Goal: Use online tool/utility: Utilize a website feature to perform a specific function

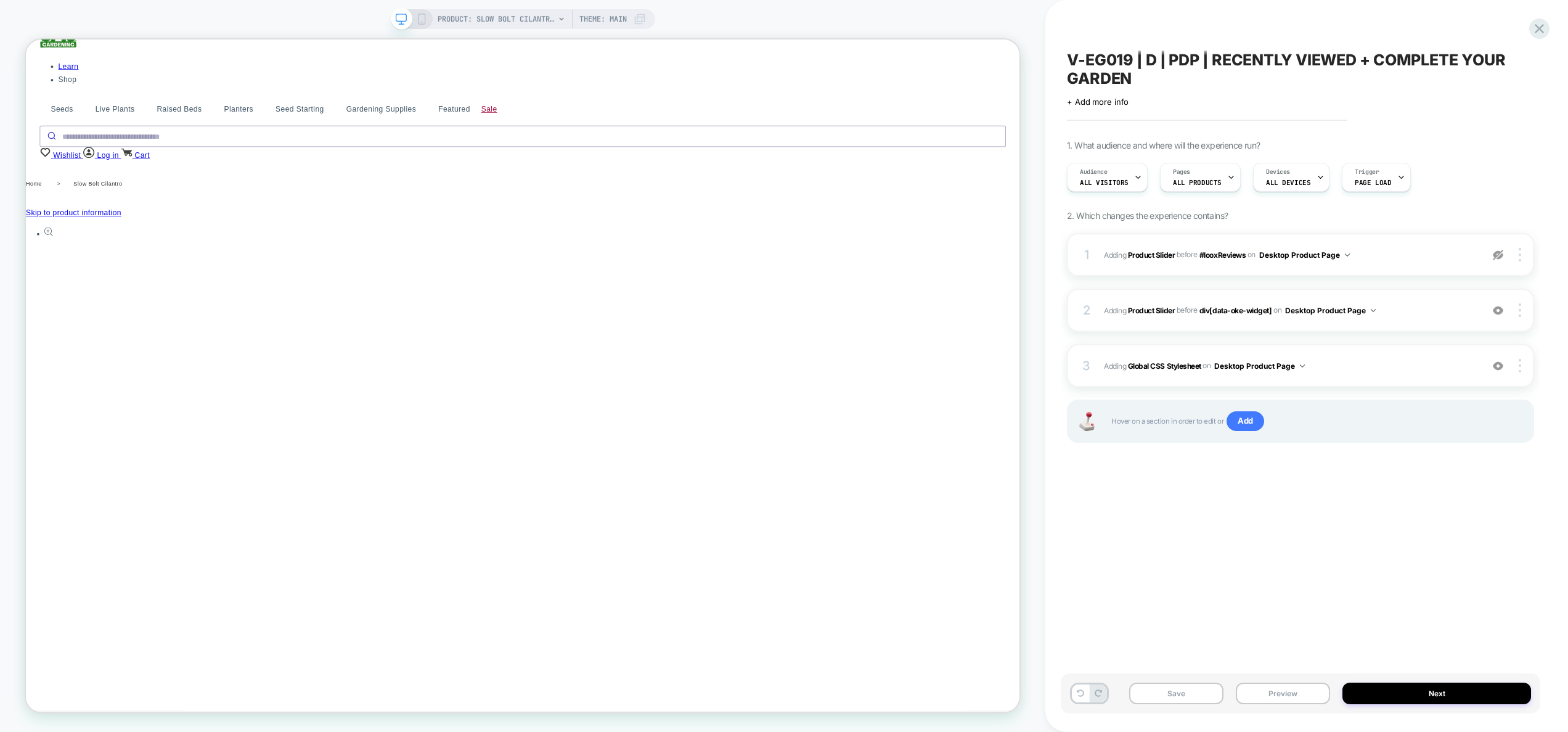
scroll to position [313, 0]
click at [1505, 256] on div at bounding box center [1498, 254] width 24 height 13
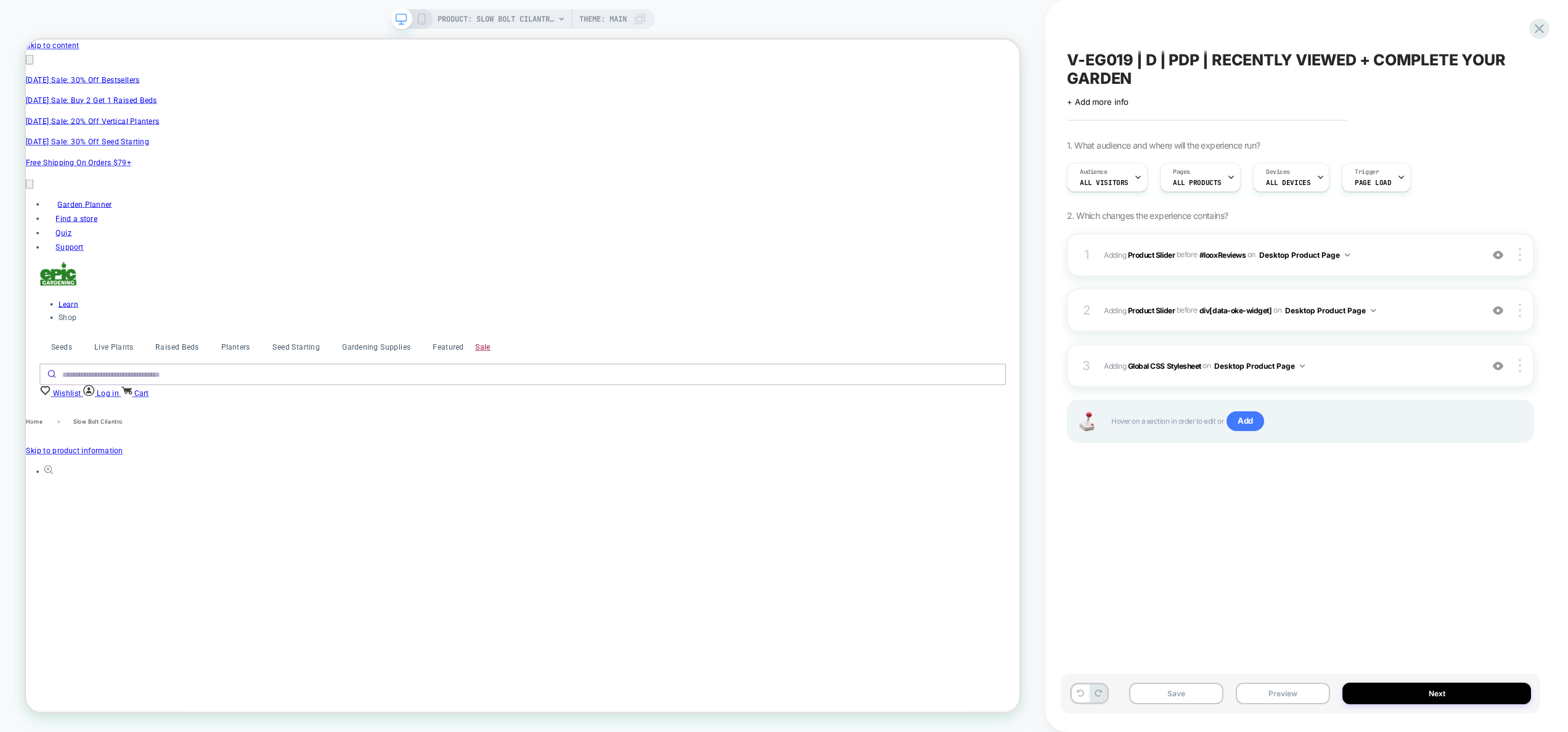
scroll to position [0, 1616]
click at [0, 0] on img at bounding box center [0, 0] width 0 height 0
click at [792, 424] on span "Adding Global CSS Stylesheet on Desktop Product Page" at bounding box center [663, 434] width 259 height 21
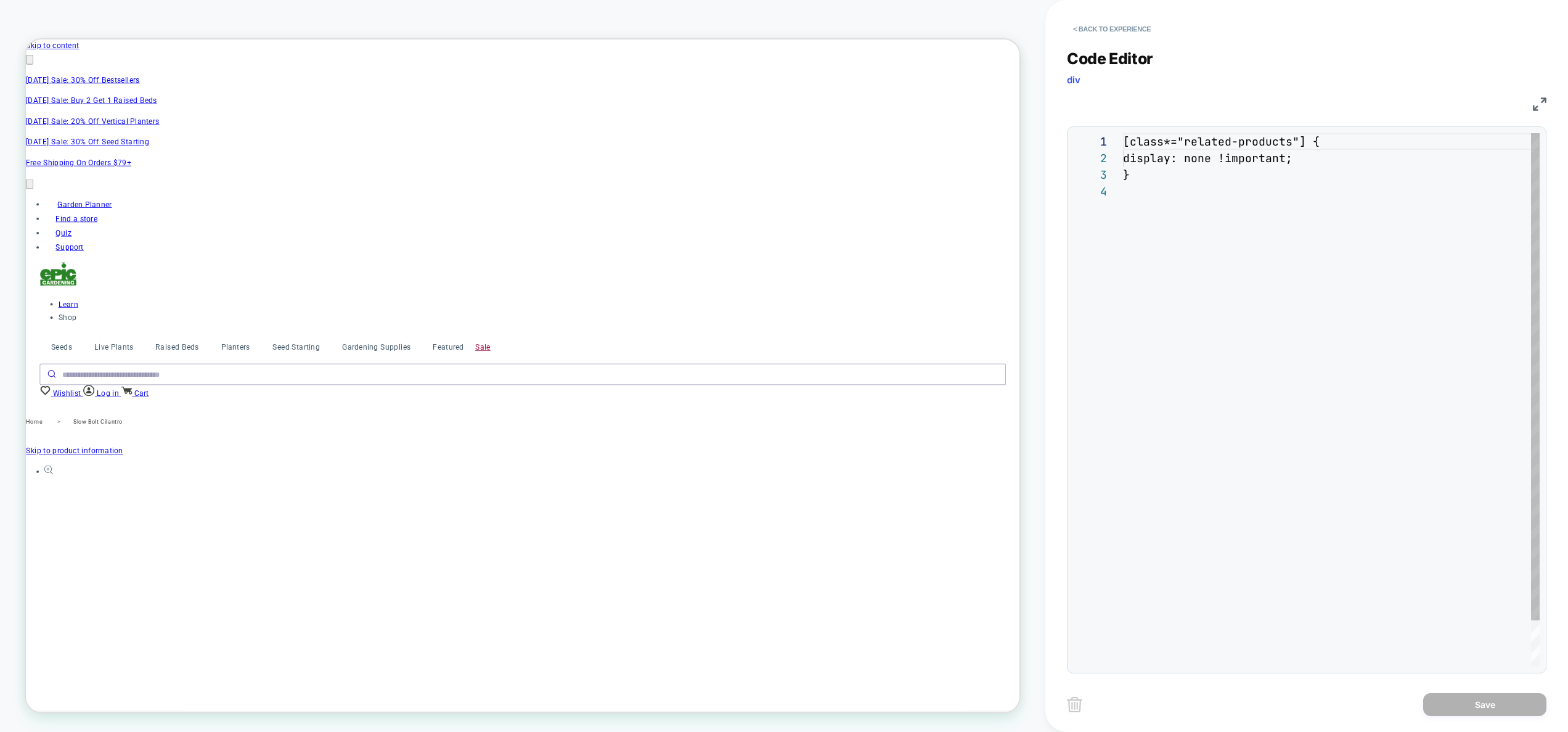
scroll to position [50, 0]
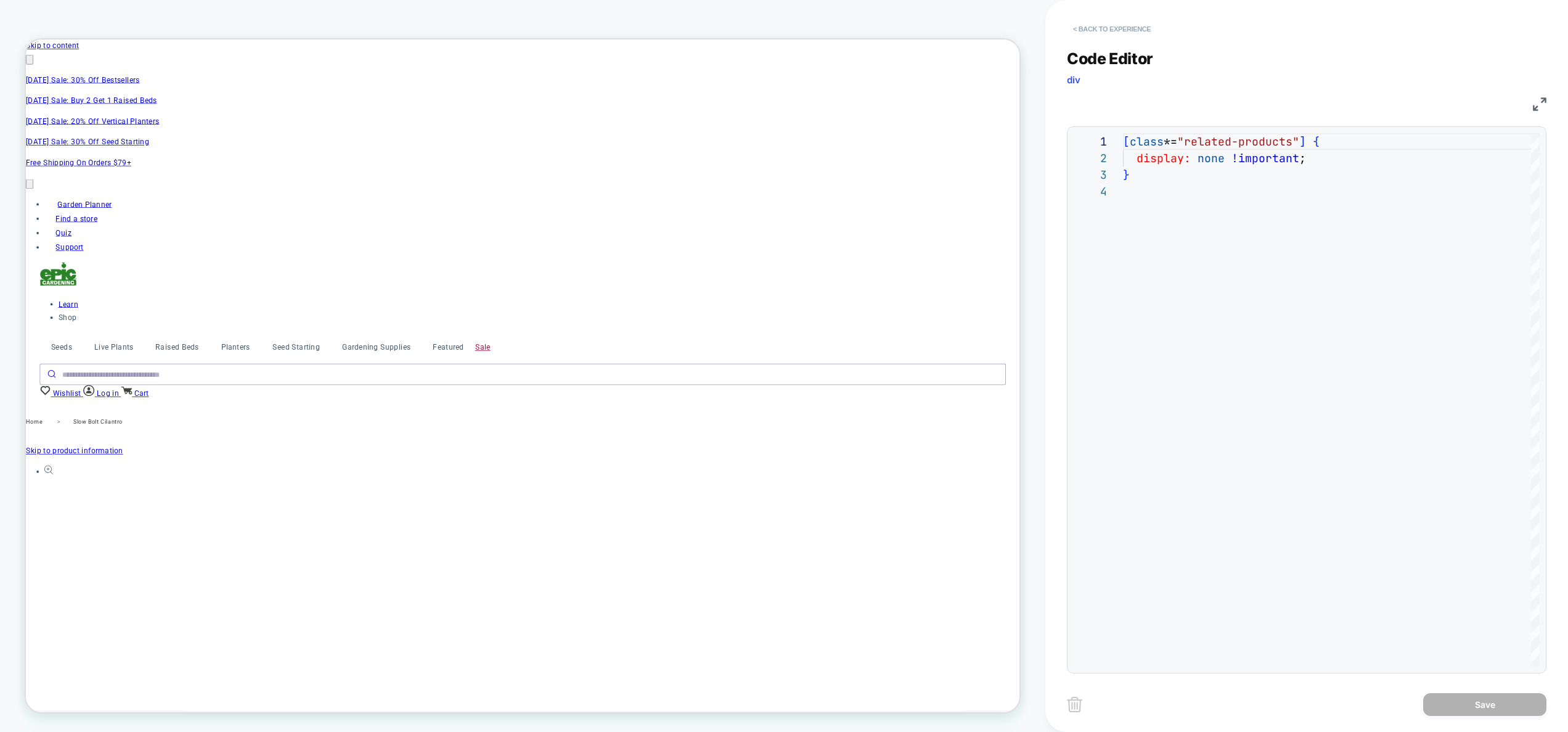
click at [1113, 46] on button "< Back to experience" at bounding box center [662, 55] width 1325 height 18
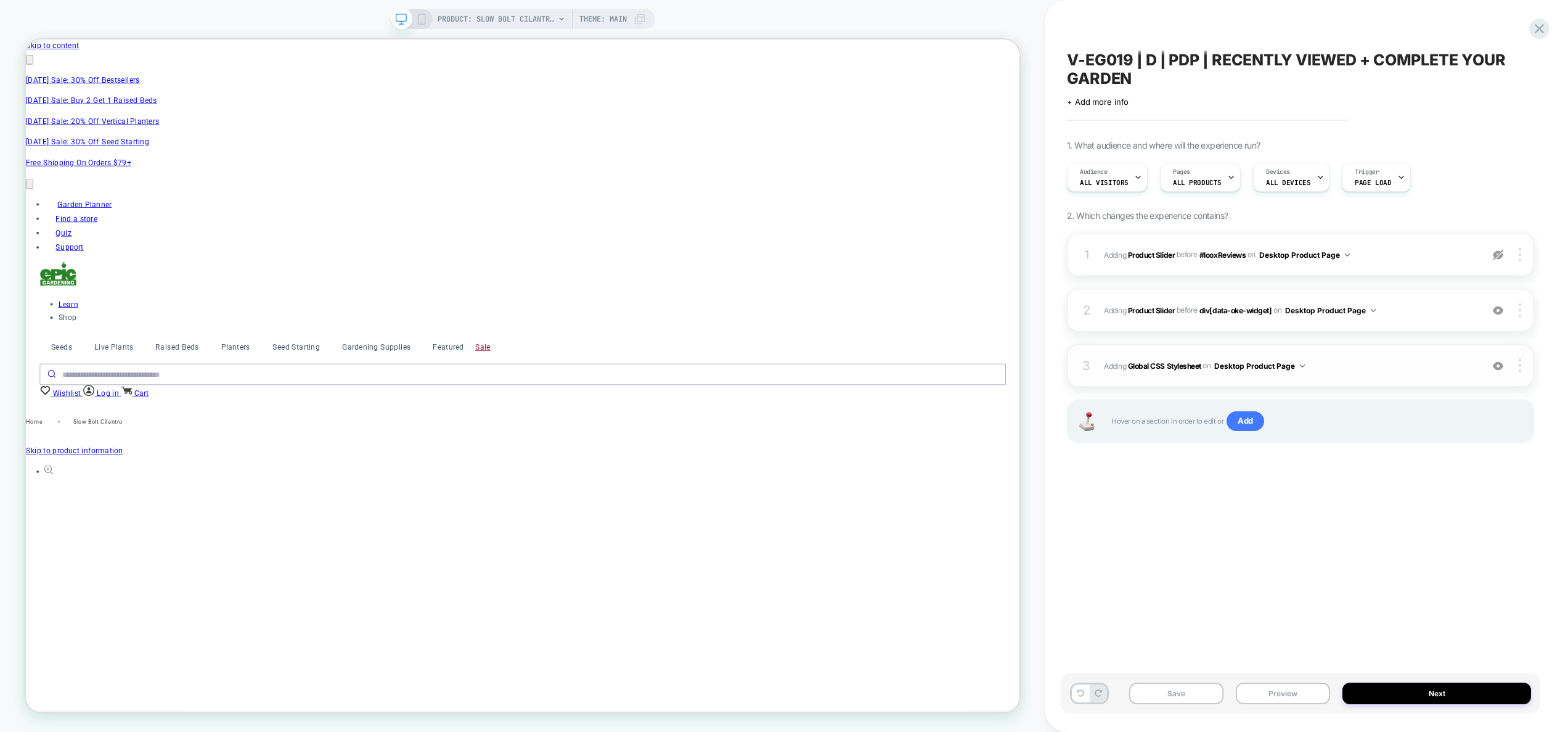
scroll to position [0, 2153]
click at [1502, 367] on img at bounding box center [1498, 366] width 11 height 11
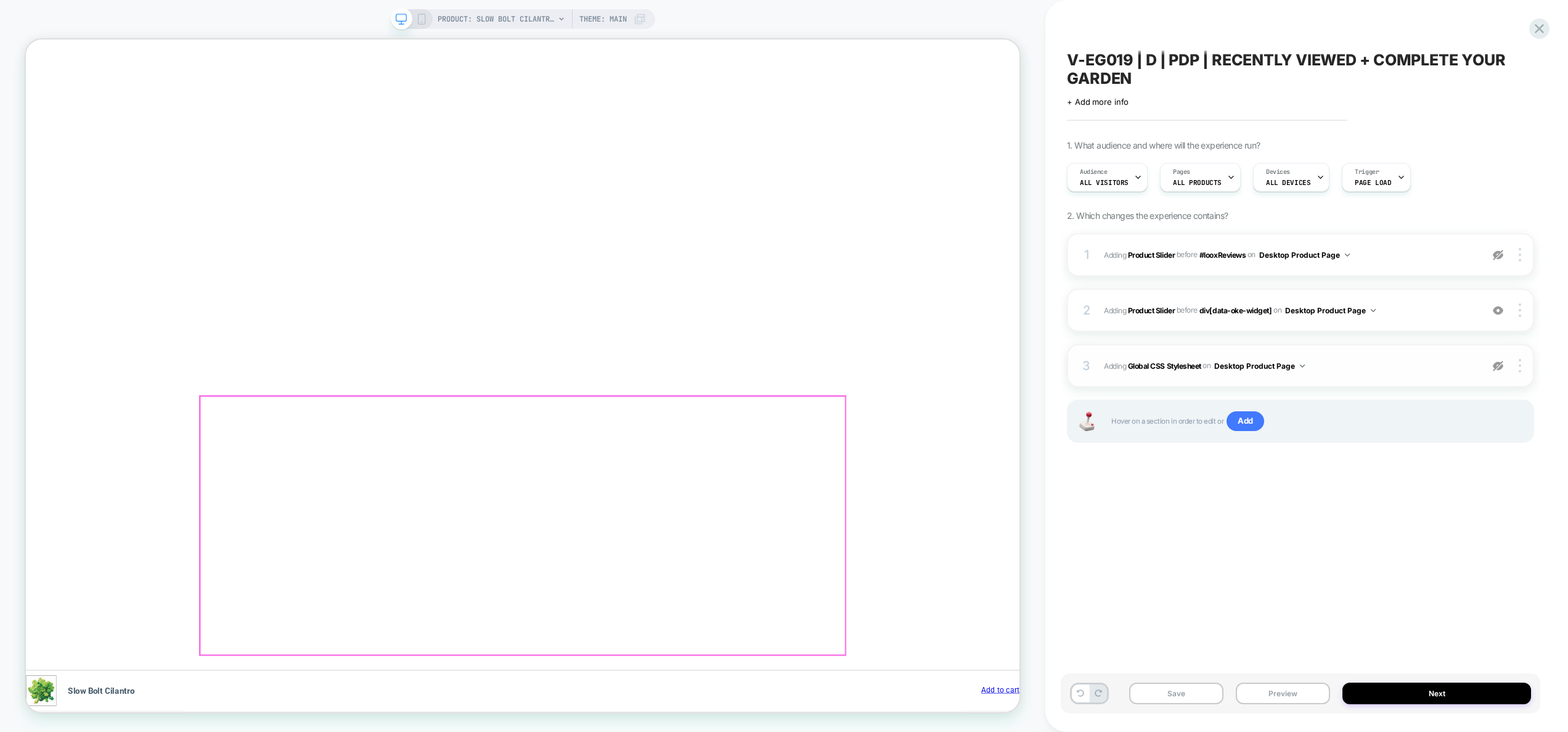
scroll to position [1072, 0]
click at [0, 0] on div at bounding box center [0, 0] width 0 height 0
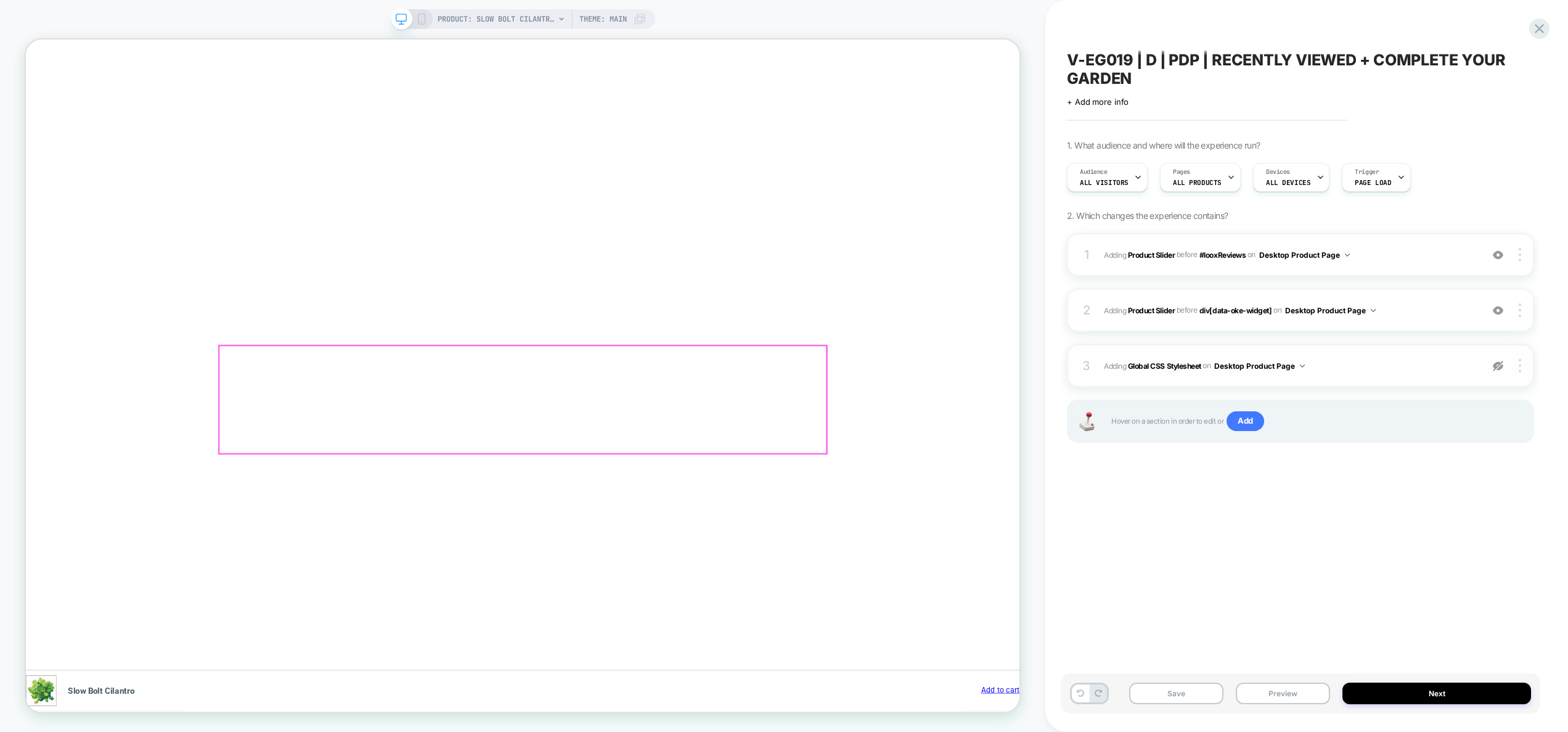
scroll to position [1202, 0]
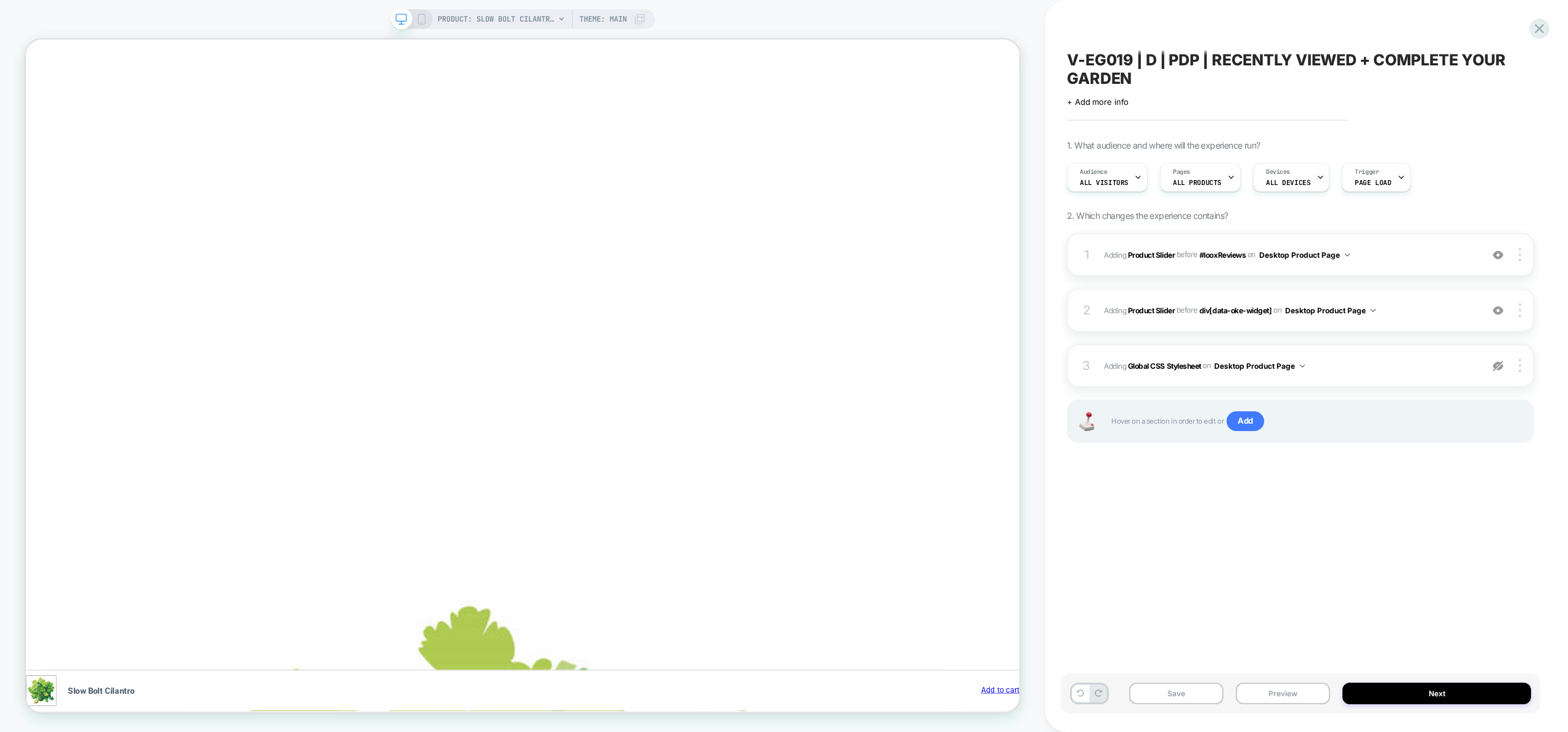
click at [1499, 257] on img at bounding box center [1498, 255] width 11 height 11
click at [1269, 691] on button "Preview" at bounding box center [1283, 693] width 94 height 22
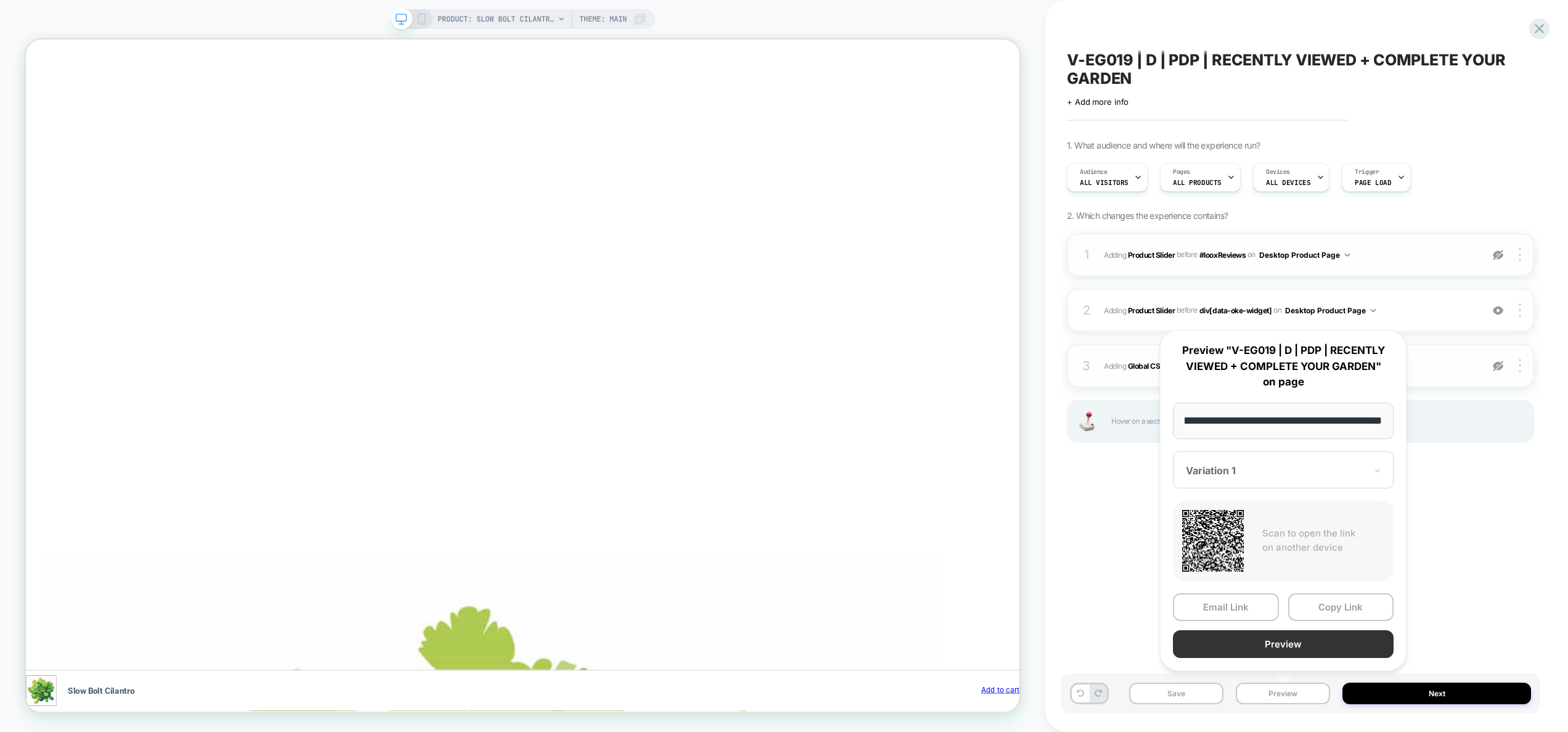
scroll to position [0, 0]
click at [0, 0] on button "Preview" at bounding box center [0, 0] width 0 height 0
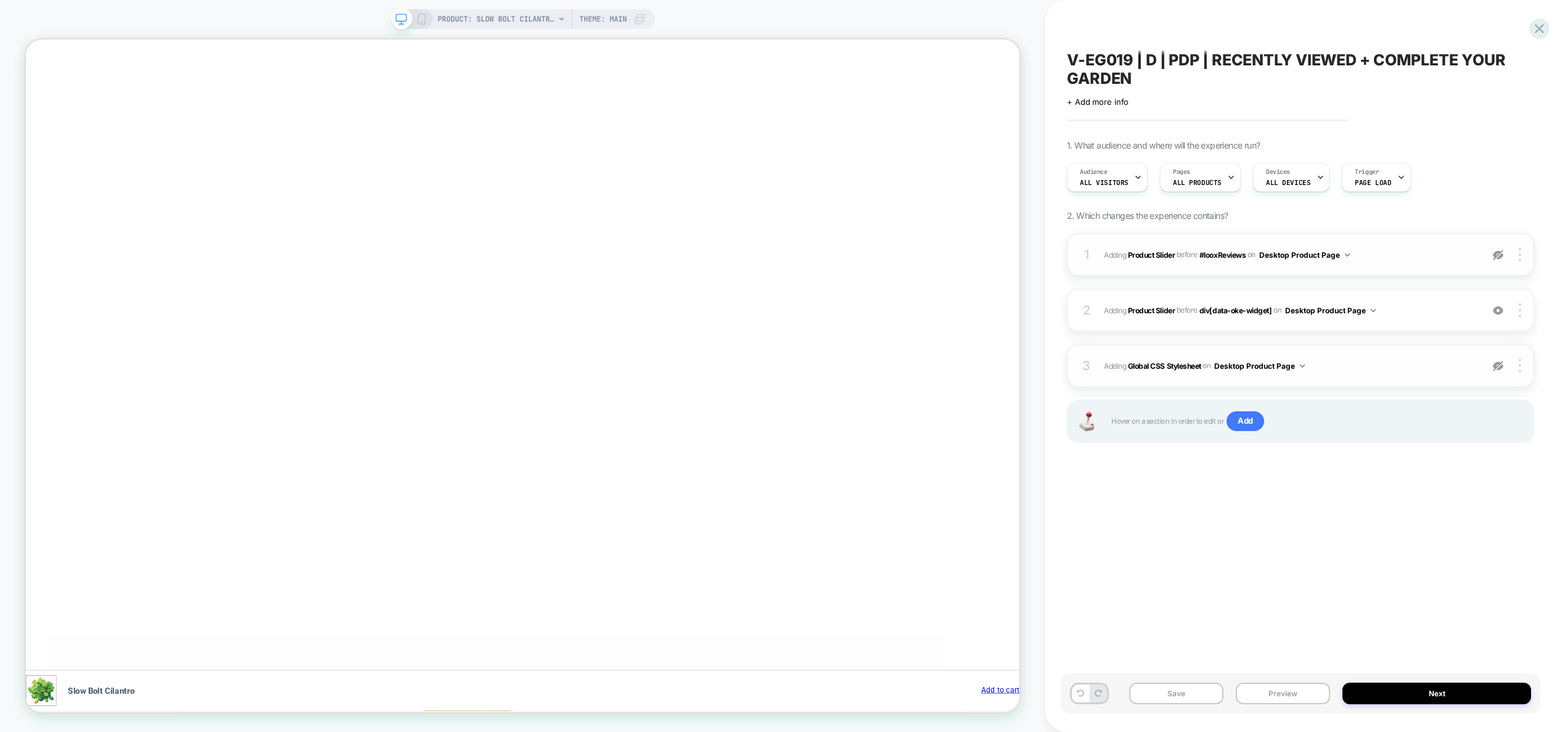
scroll to position [0, 2153]
click at [0, 0] on div at bounding box center [0, 0] width 0 height 0
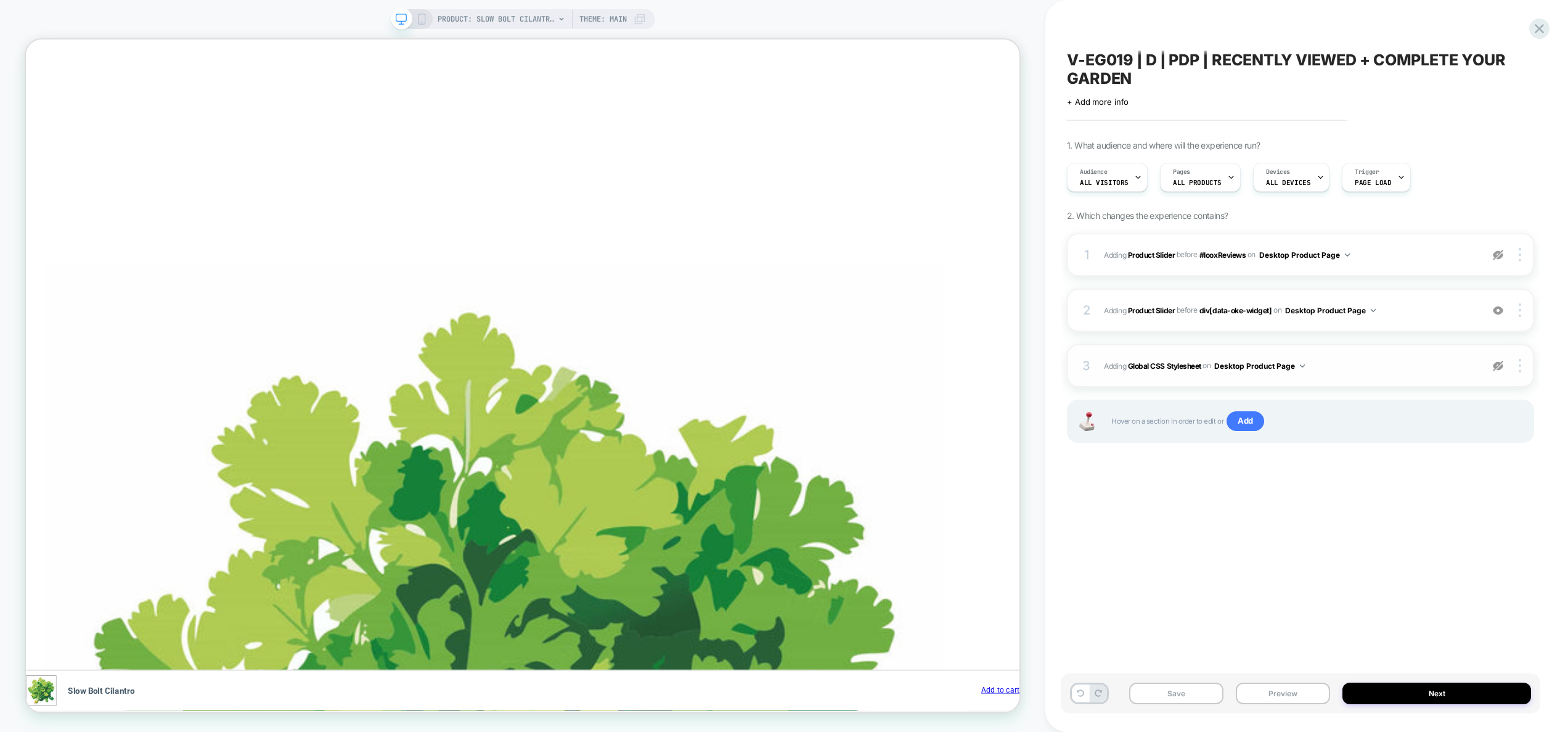
scroll to position [0, 0]
drag, startPoint x: 1298, startPoint y: 700, endPoint x: 1300, endPoint y: 692, distance: 8.2
click at [1298, 700] on button "Preview" at bounding box center [1283, 693] width 94 height 22
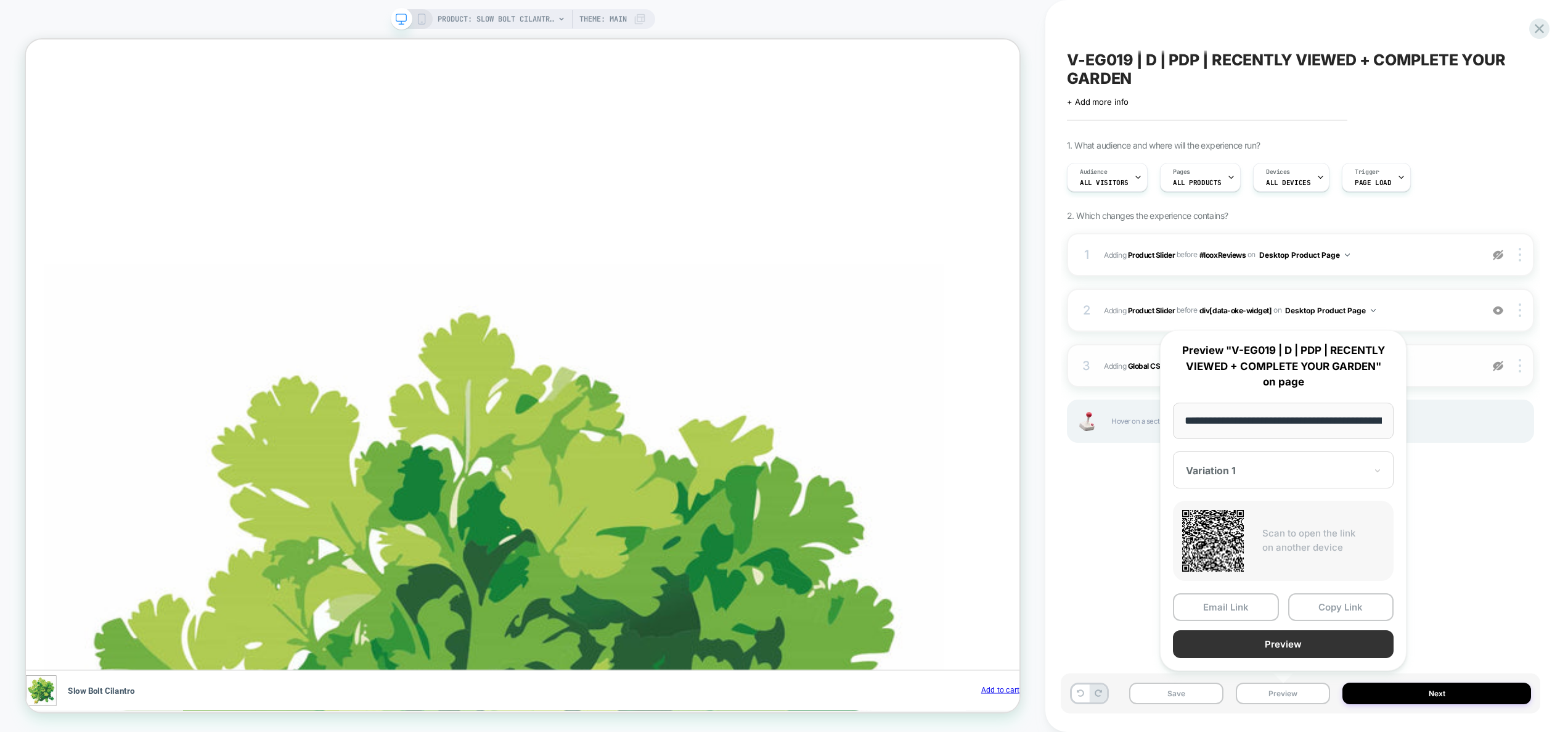
click at [1311, 650] on button "Preview" at bounding box center [1283, 644] width 221 height 28
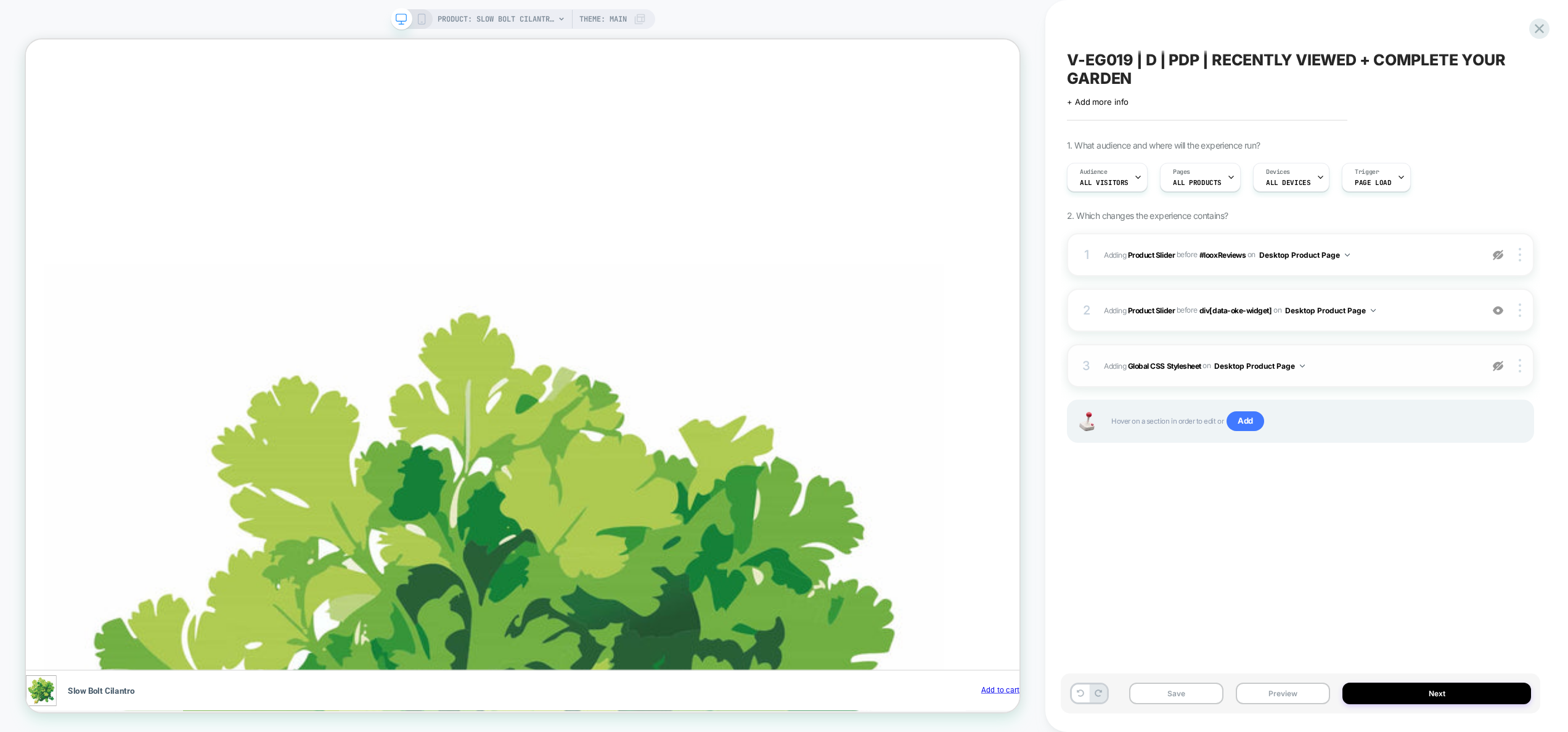
scroll to position [0, 539]
click at [1497, 254] on img at bounding box center [1498, 255] width 11 height 11
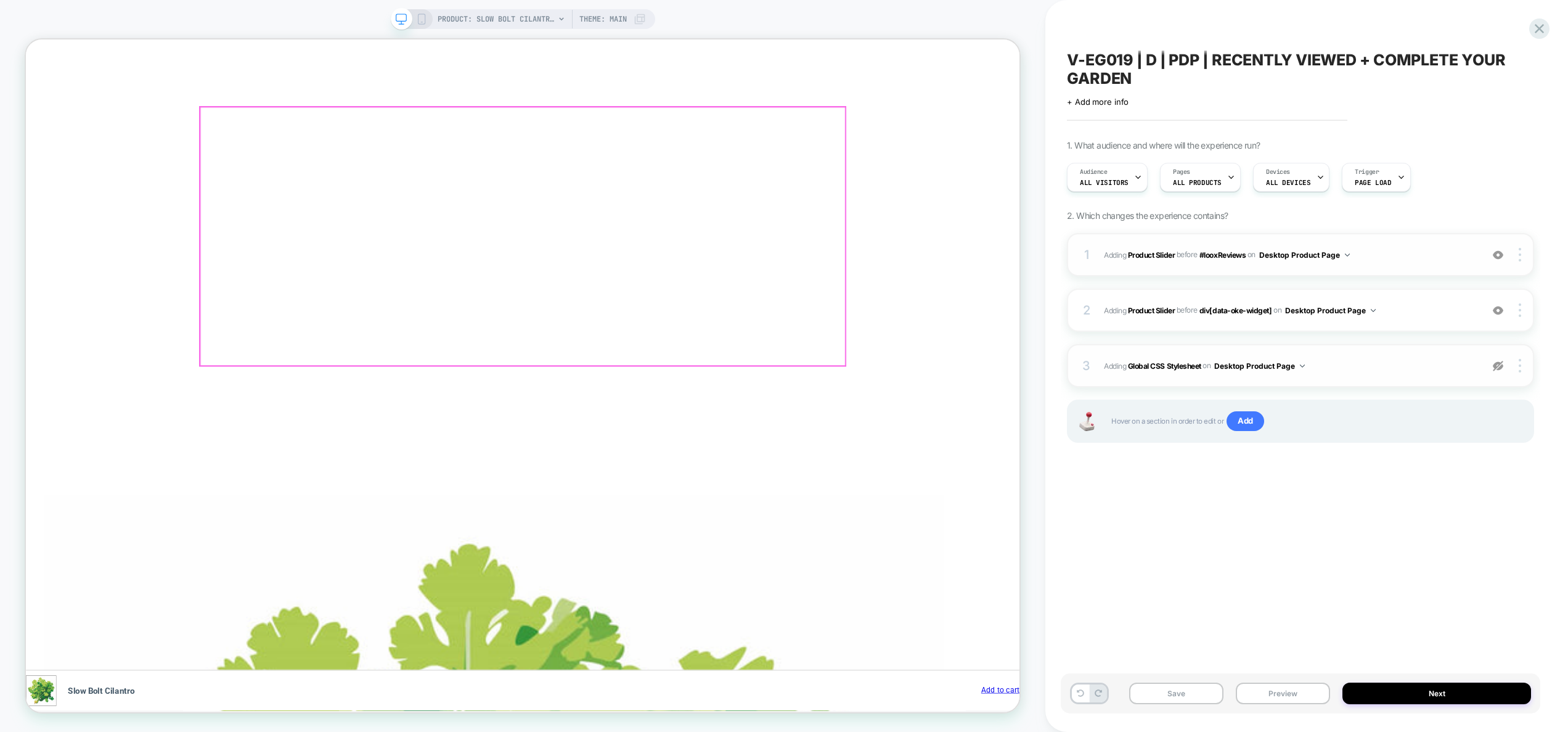
scroll to position [1214, 0]
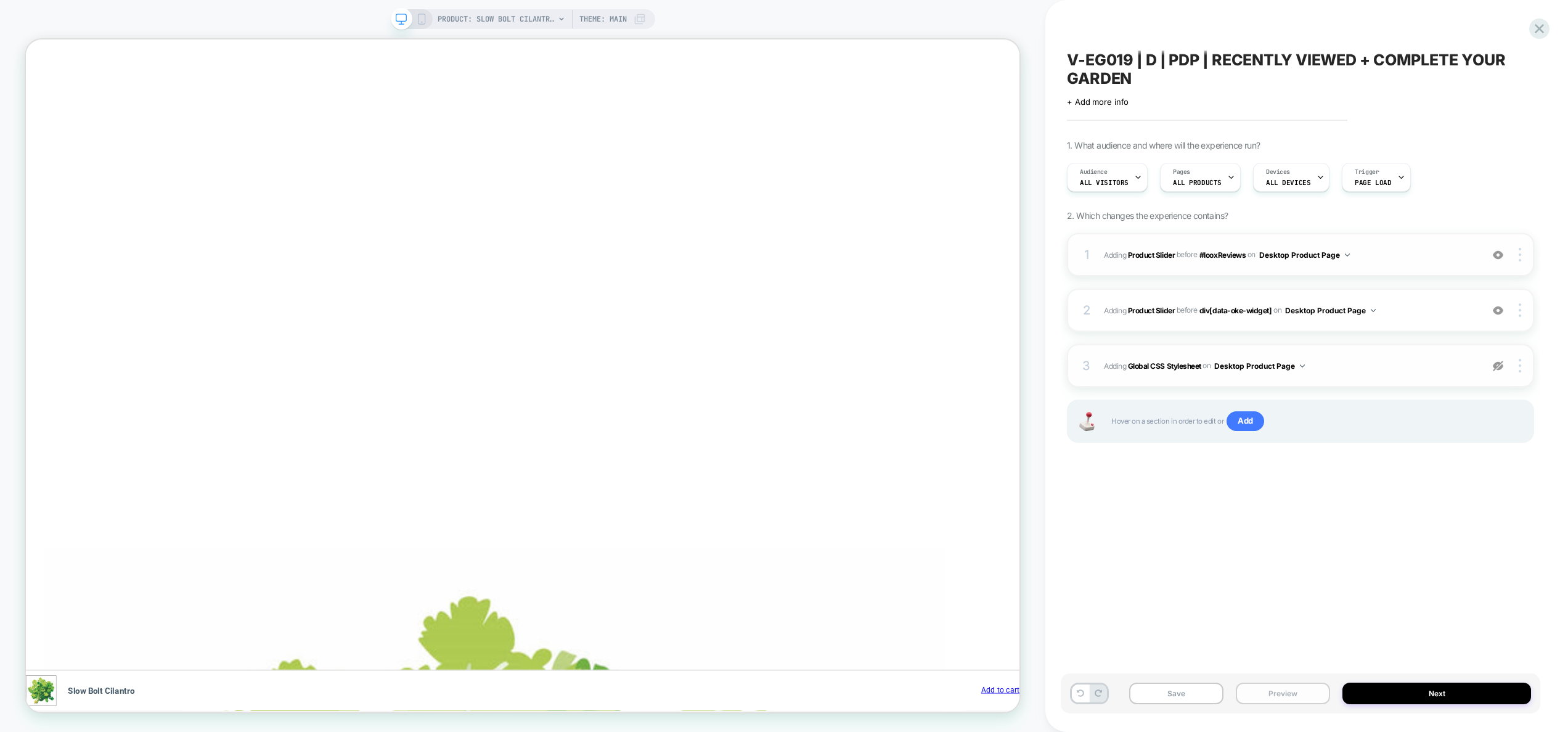
click at [1290, 702] on button "Preview" at bounding box center [1283, 693] width 94 height 22
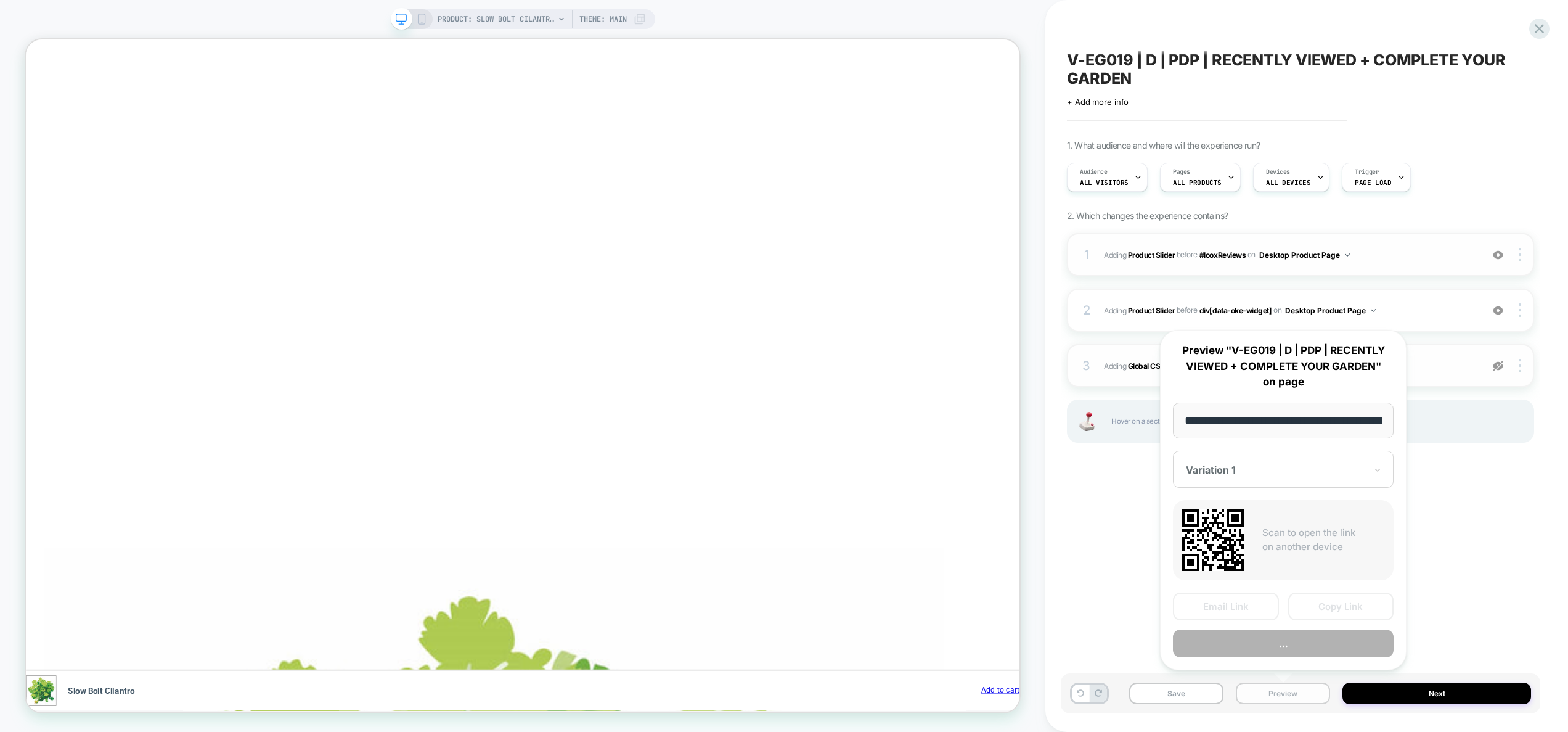
scroll to position [0, 211]
click at [0, 0] on button "Preview" at bounding box center [0, 0] width 0 height 0
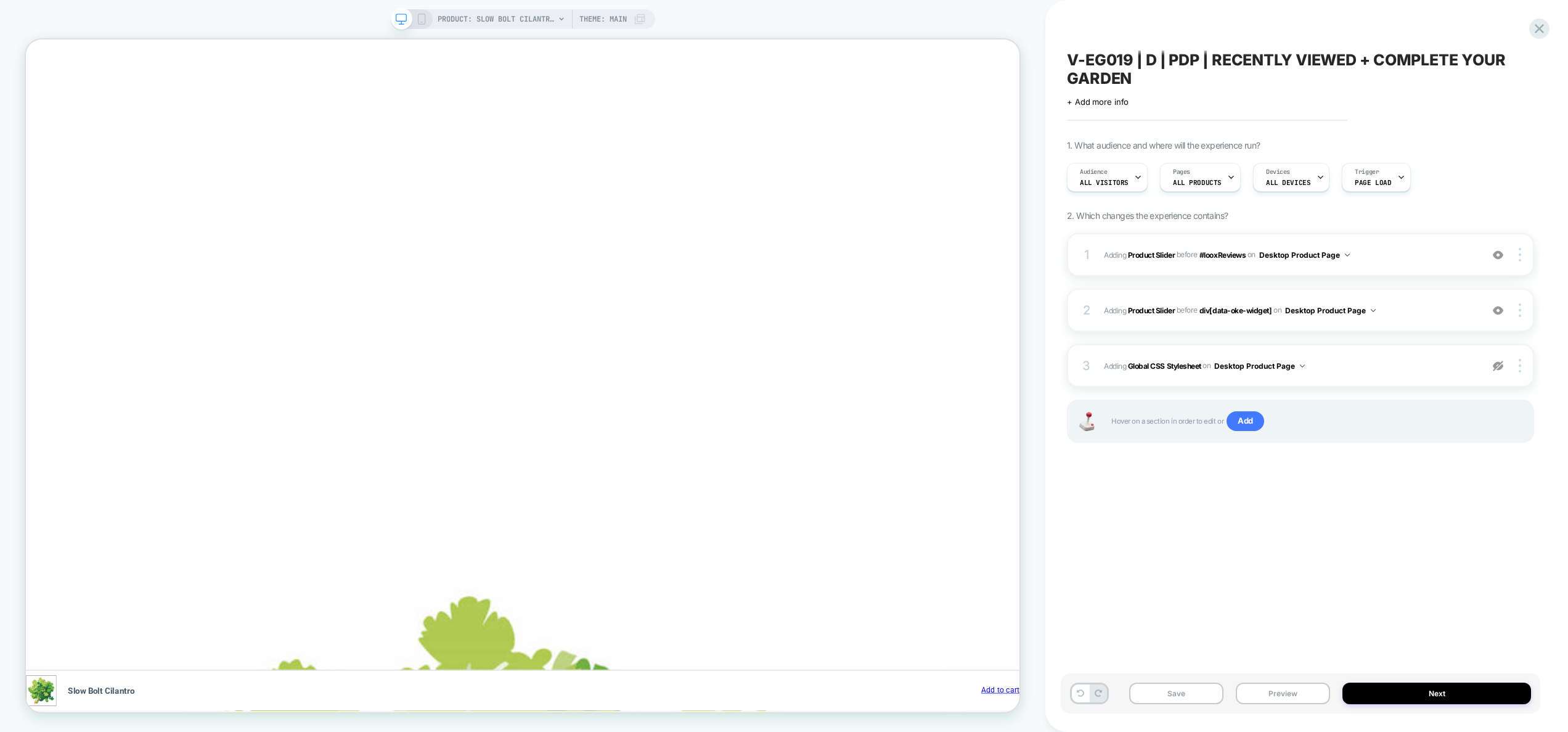
scroll to position [0, 1616]
click at [1285, 691] on button "Preview" at bounding box center [1283, 693] width 94 height 22
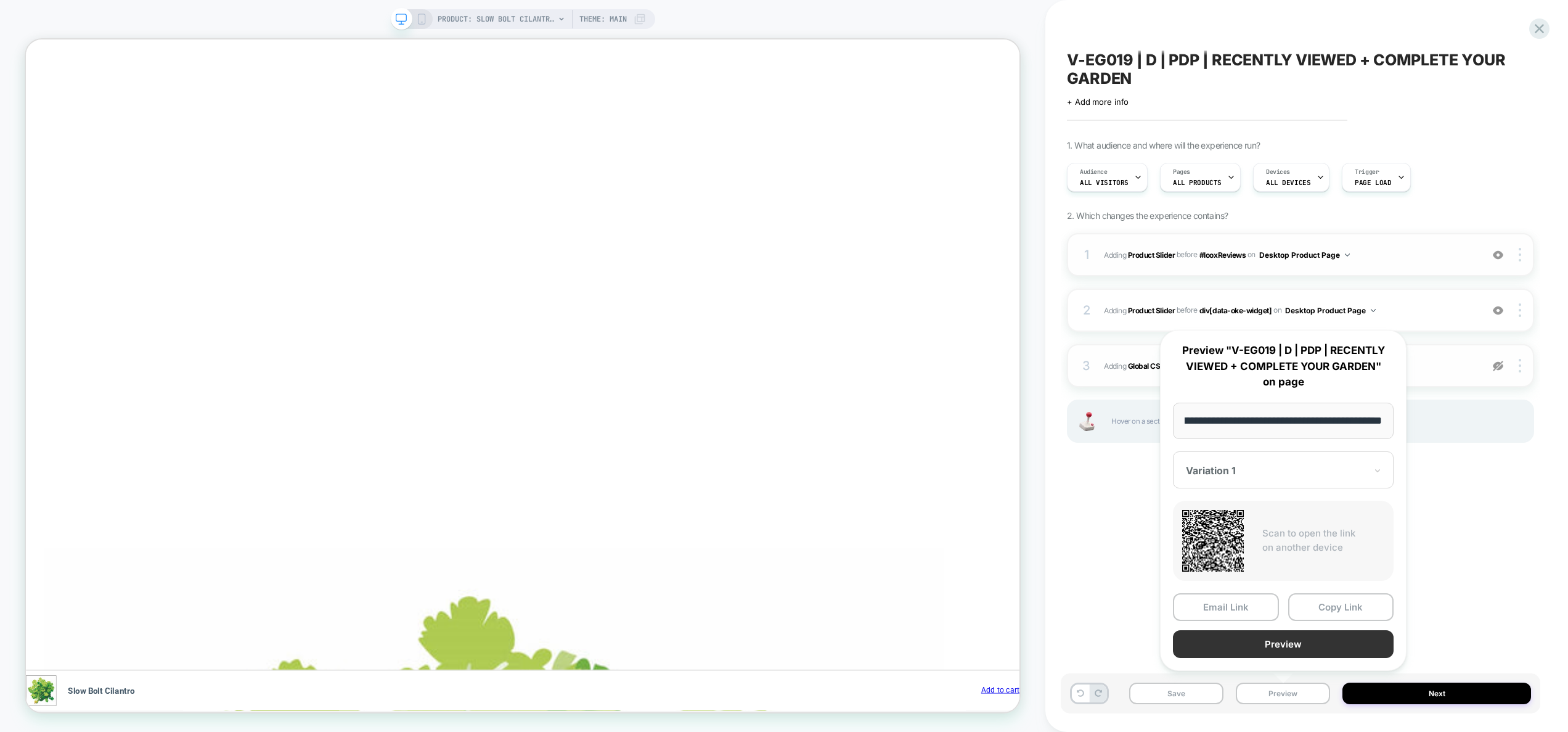
scroll to position [0, 0]
click at [1285, 648] on button "Preview" at bounding box center [1283, 644] width 221 height 28
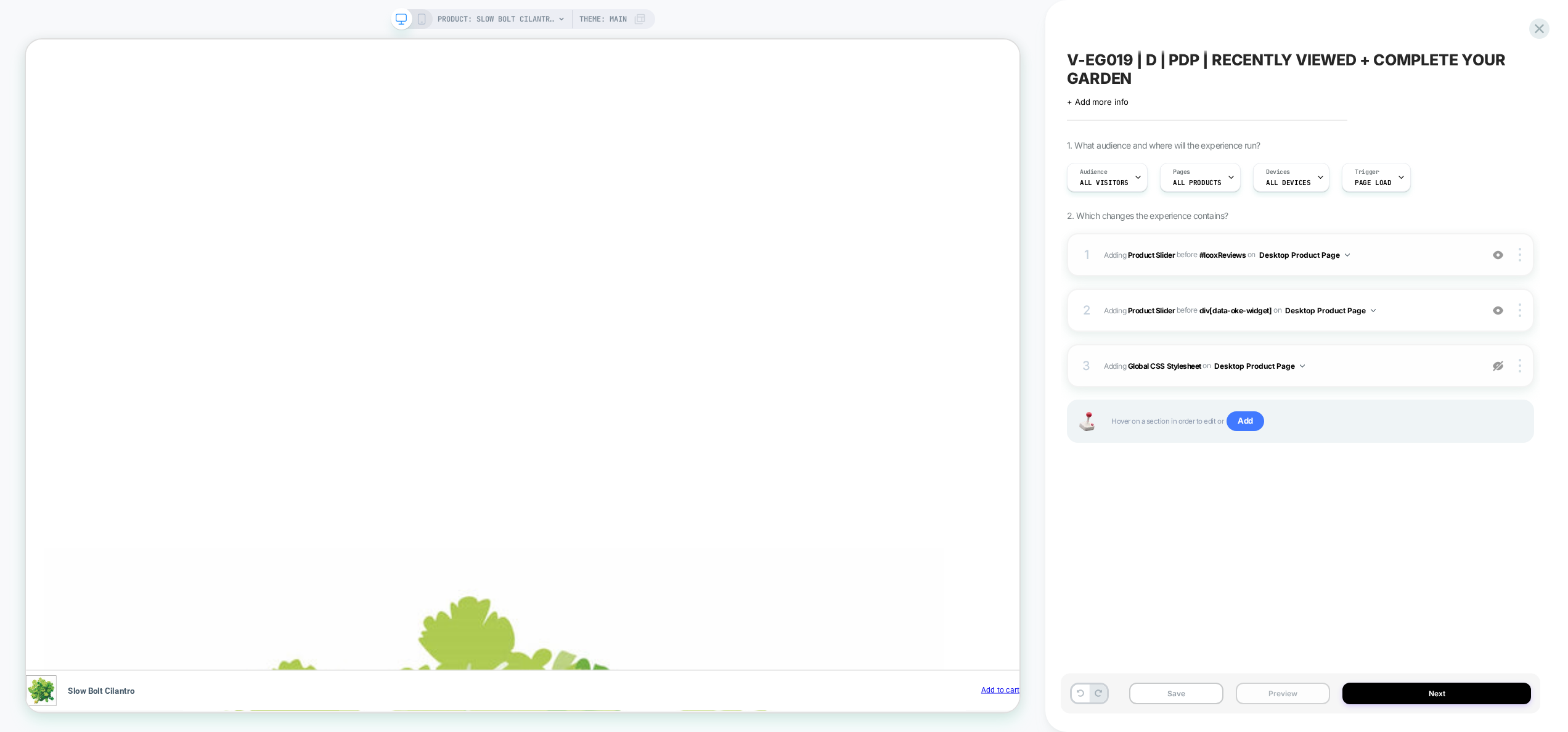
scroll to position [0, 539]
click at [1298, 691] on button "Preview" at bounding box center [1283, 693] width 94 height 22
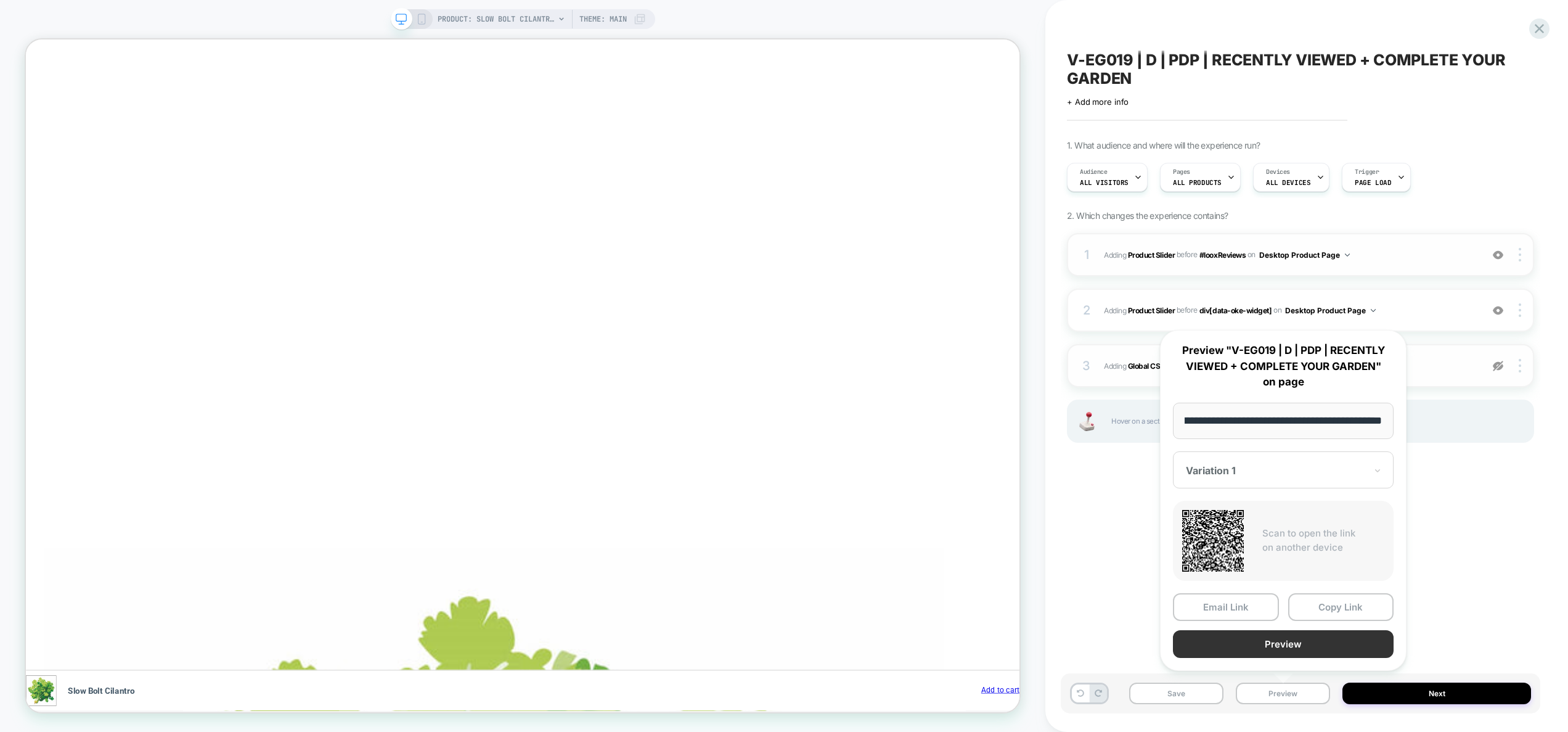
scroll to position [0, 0]
click at [0, 0] on button "Preview" at bounding box center [0, 0] width 0 height 0
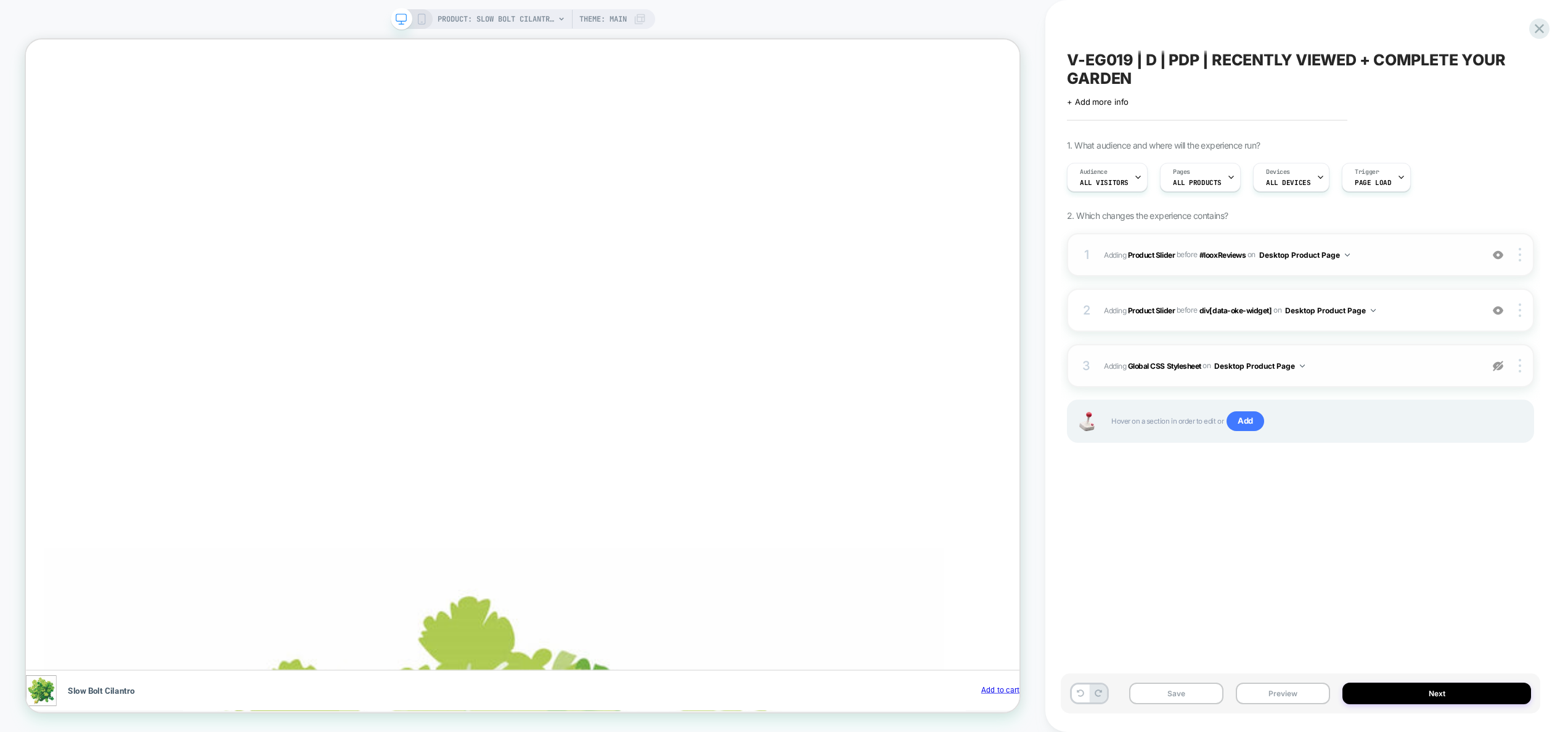
scroll to position [0, 2153]
click at [1499, 368] on img at bounding box center [1498, 366] width 11 height 11
click at [1501, 254] on img at bounding box center [1498, 255] width 11 height 11
click at [1499, 366] on img at bounding box center [1498, 366] width 11 height 11
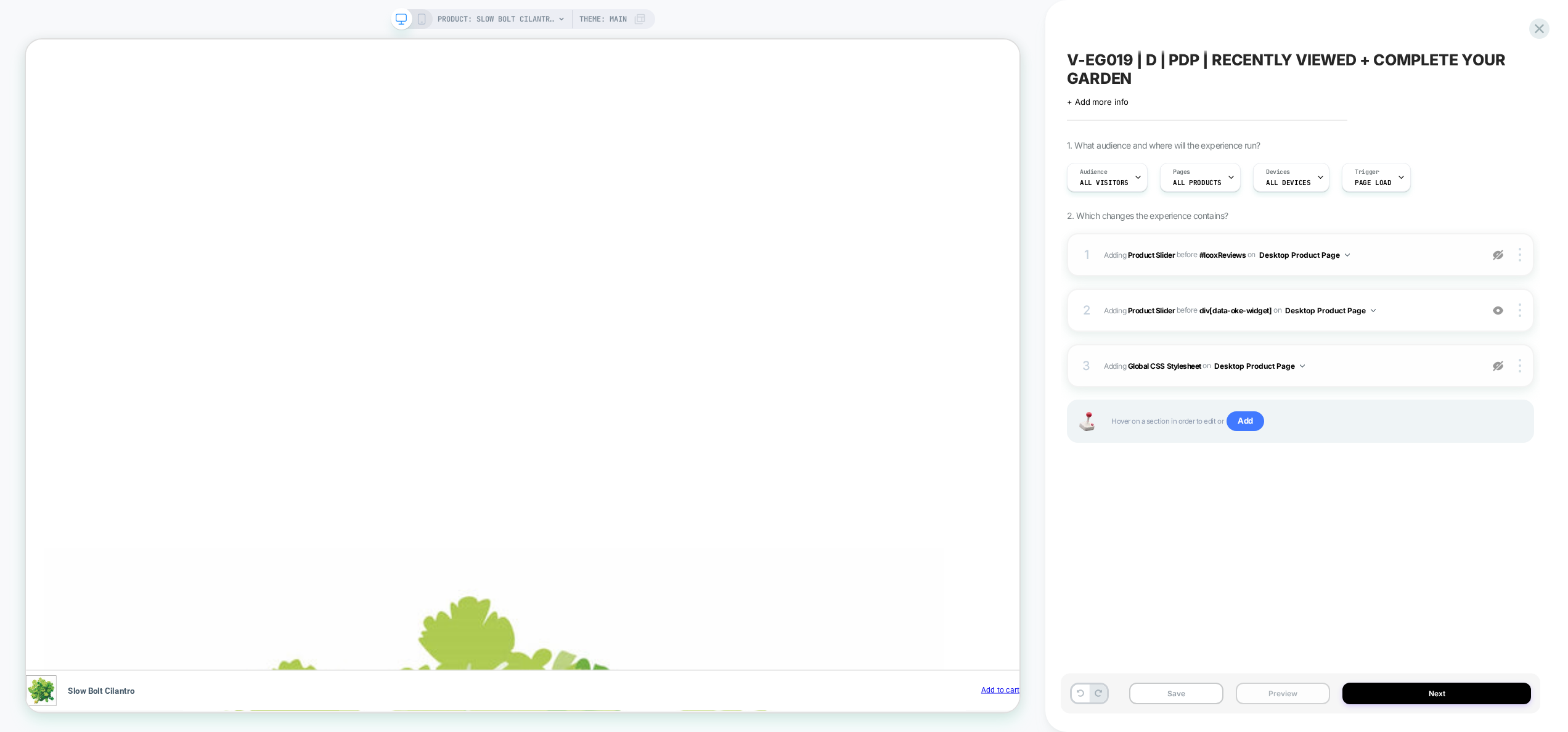
click at [1289, 701] on button "Preview" at bounding box center [1283, 693] width 94 height 22
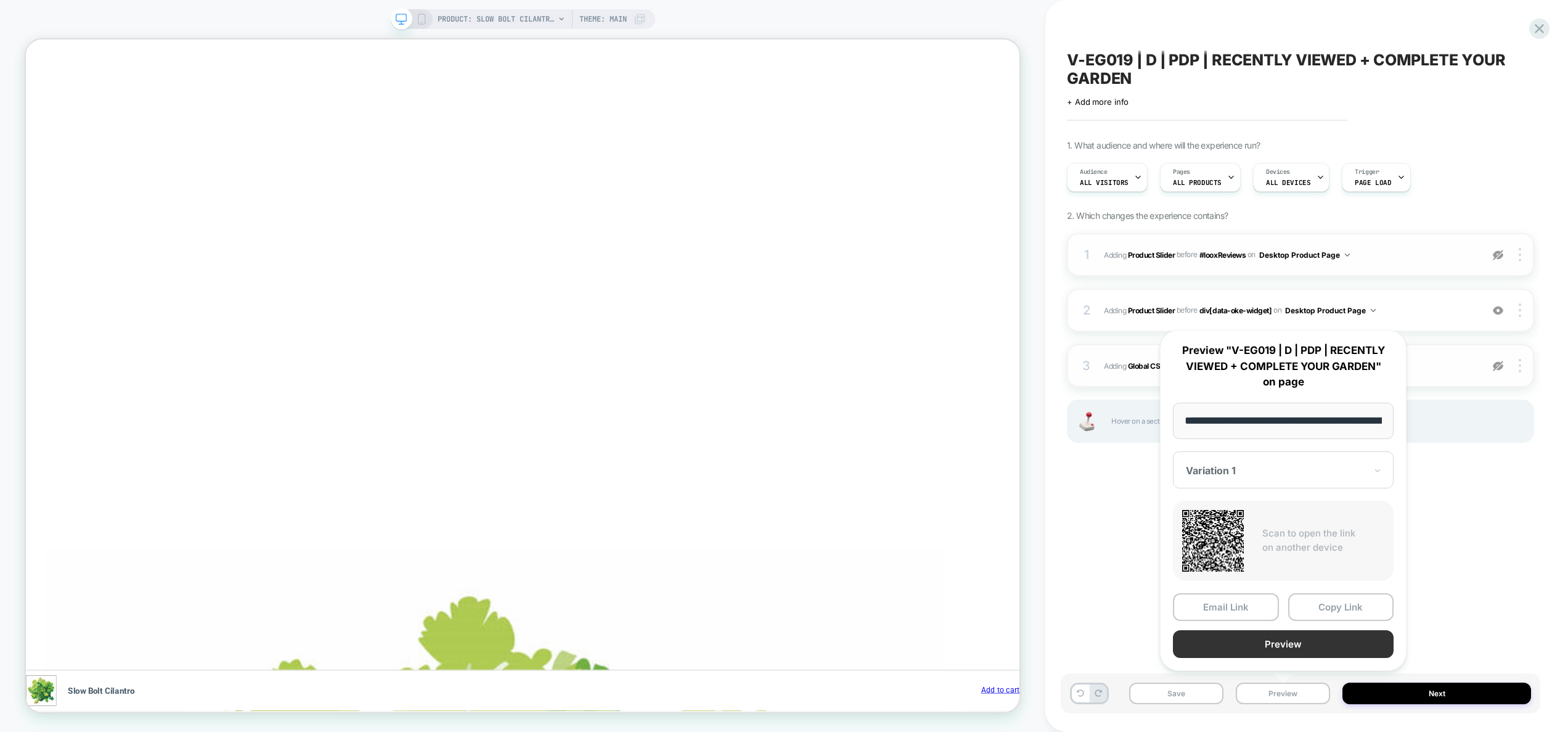
click at [0, 0] on button "Preview" at bounding box center [0, 0] width 0 height 0
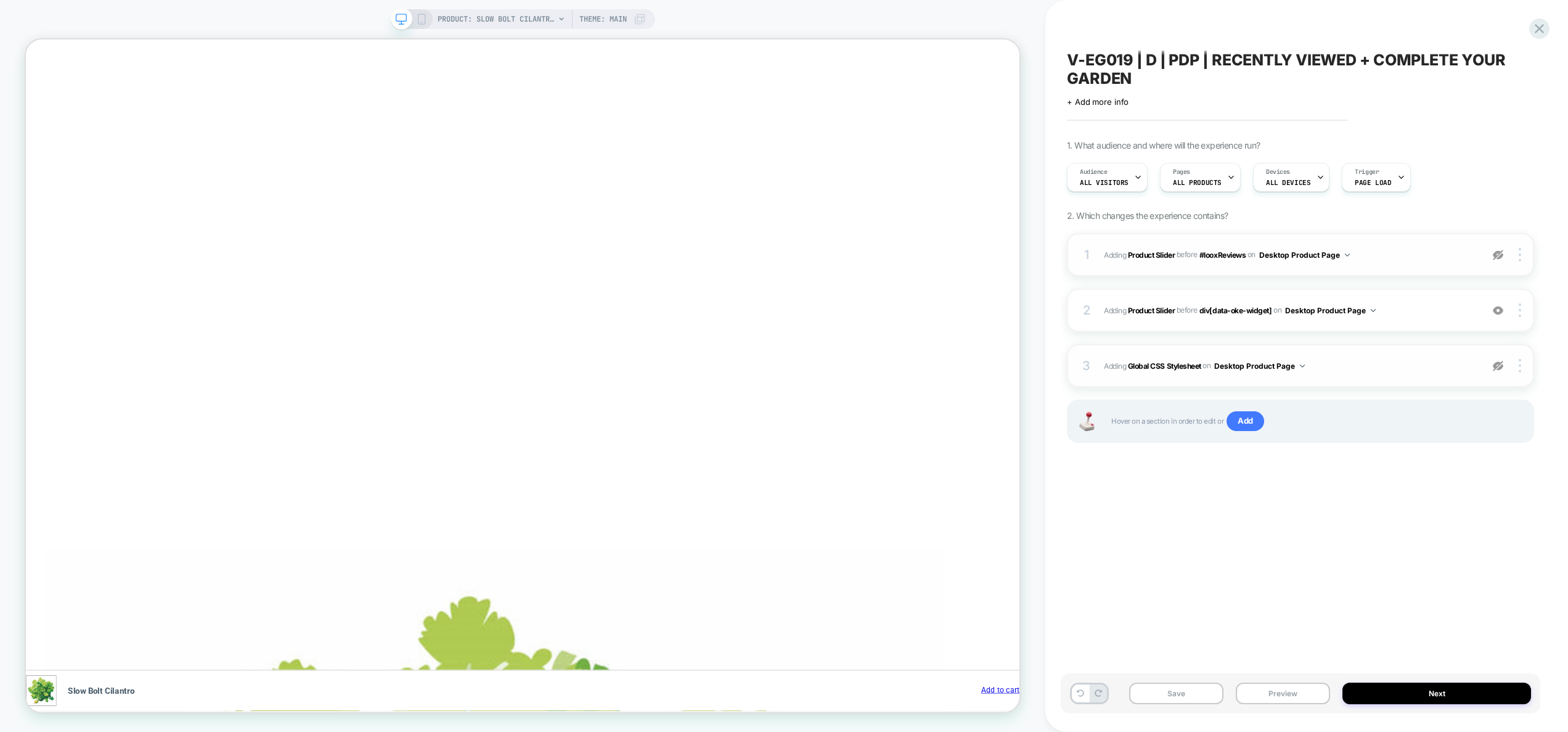
scroll to position [0, 539]
click at [1524, 307] on div at bounding box center [1521, 309] width 24 height 13
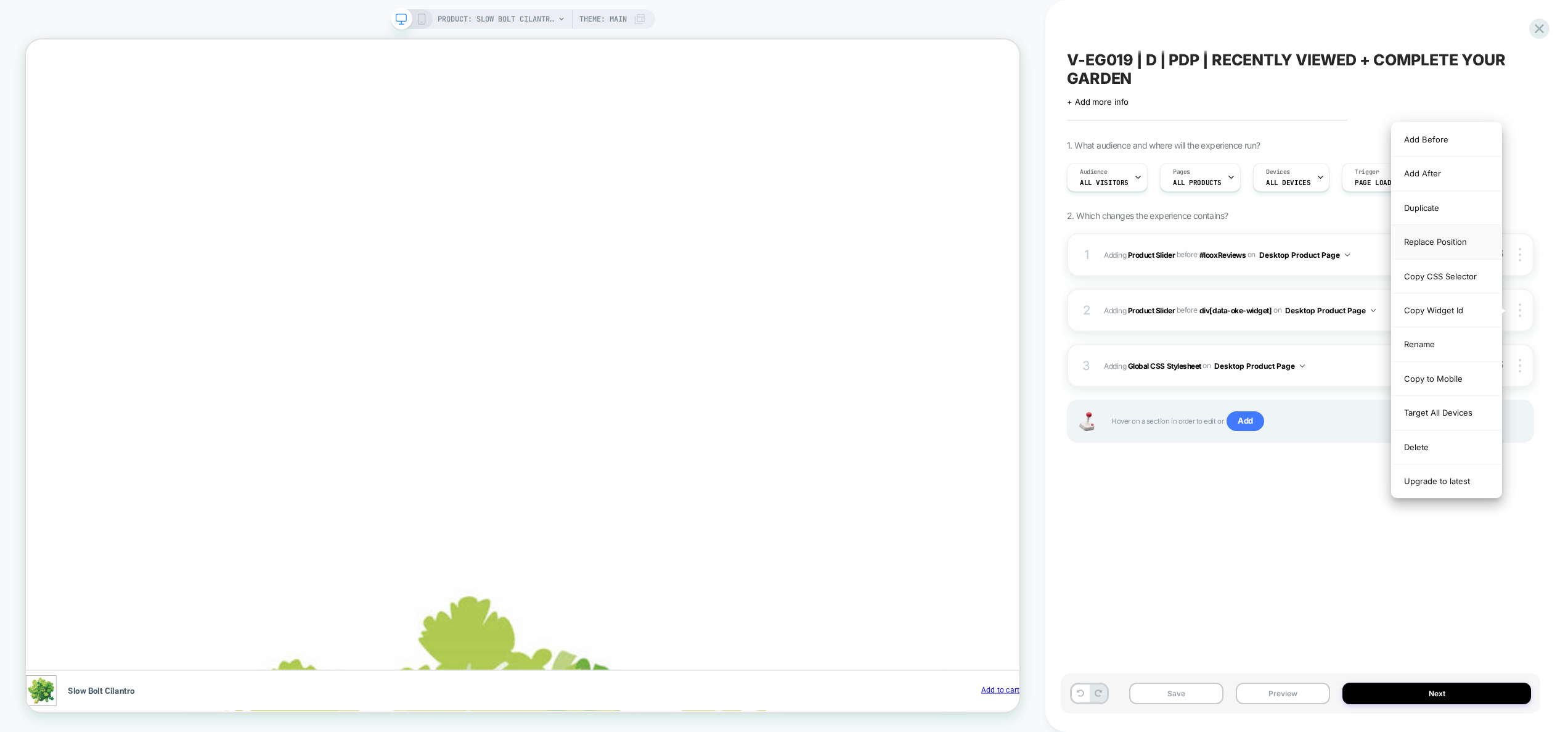
click at [0, 0] on div "Replace Position" at bounding box center [0, 0] width 0 height 0
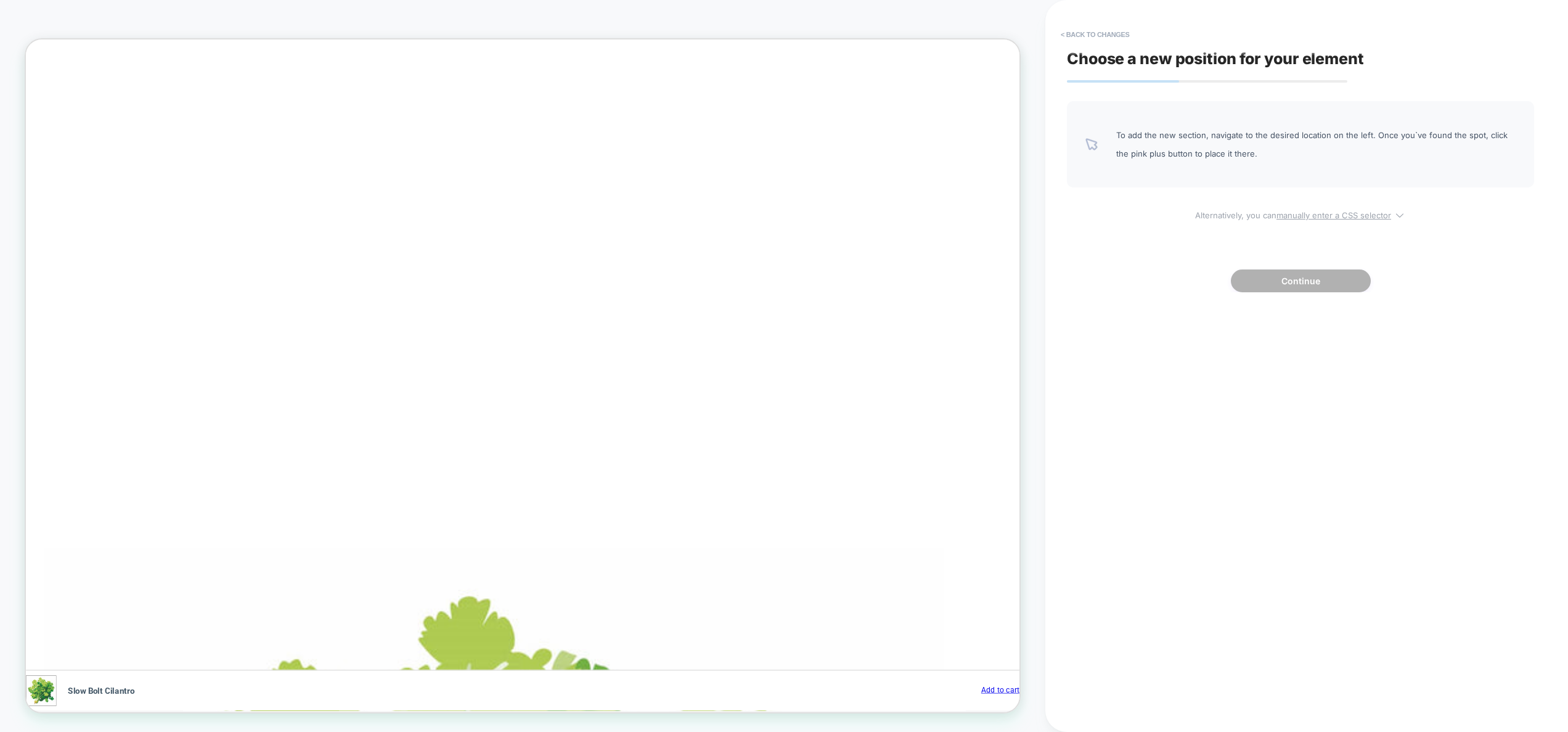
click at [1351, 215] on u "manually enter a CSS selector" at bounding box center [1334, 215] width 114 height 10
select select "*******"
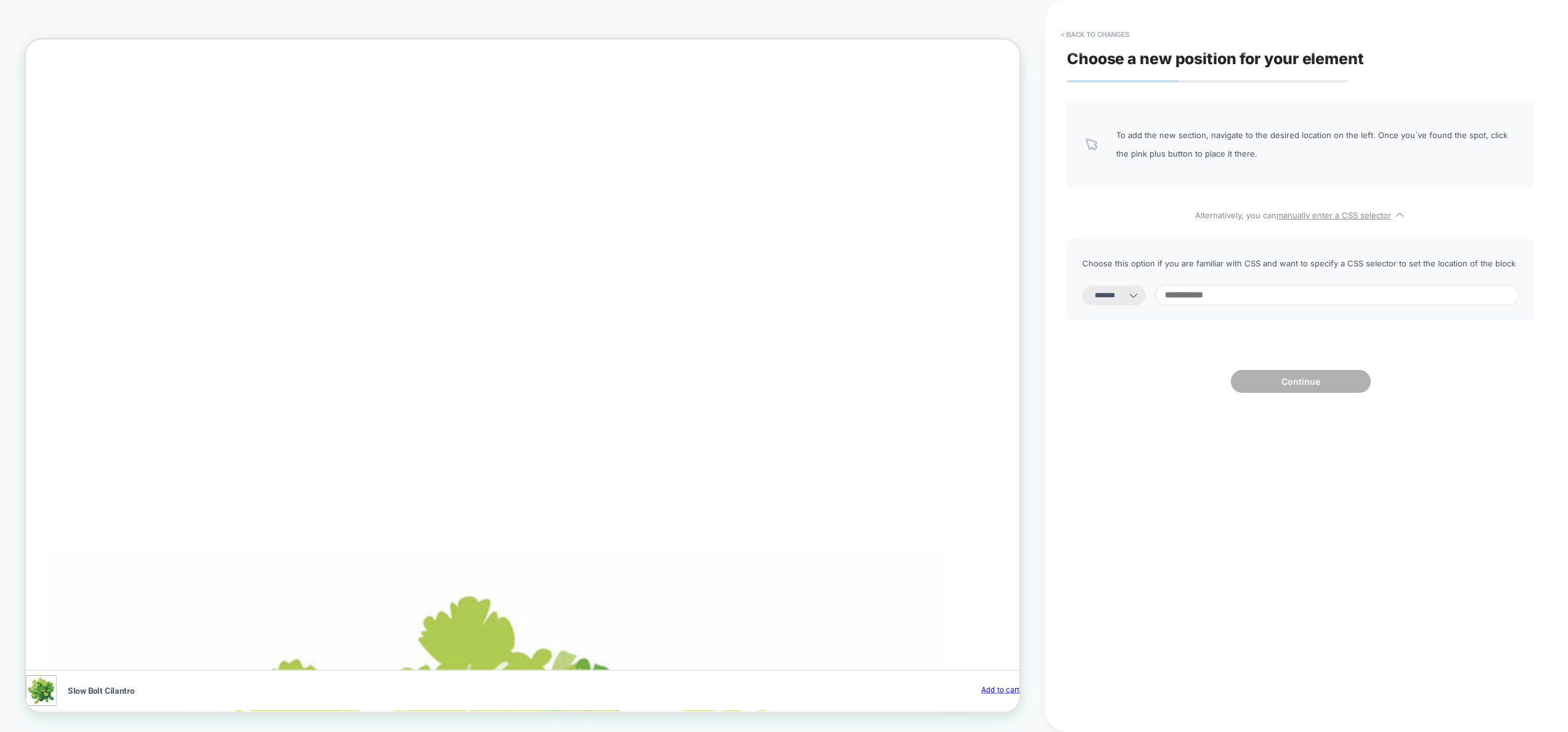
click at [1244, 294] on input at bounding box center [1336, 294] width 364 height 20
paste input "**********"
type input "**********"
paste input "**********"
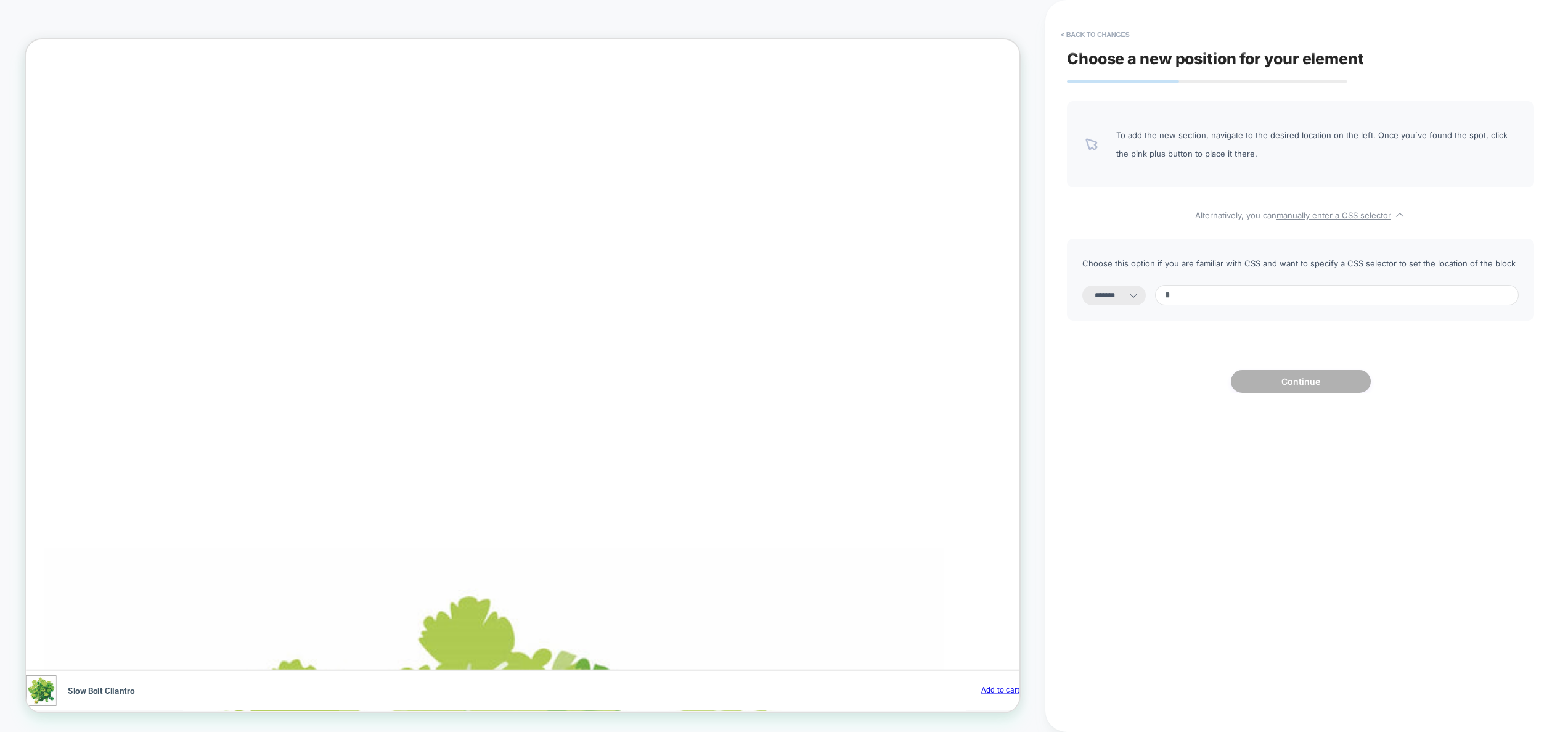
type input "**********"
select select "*********"
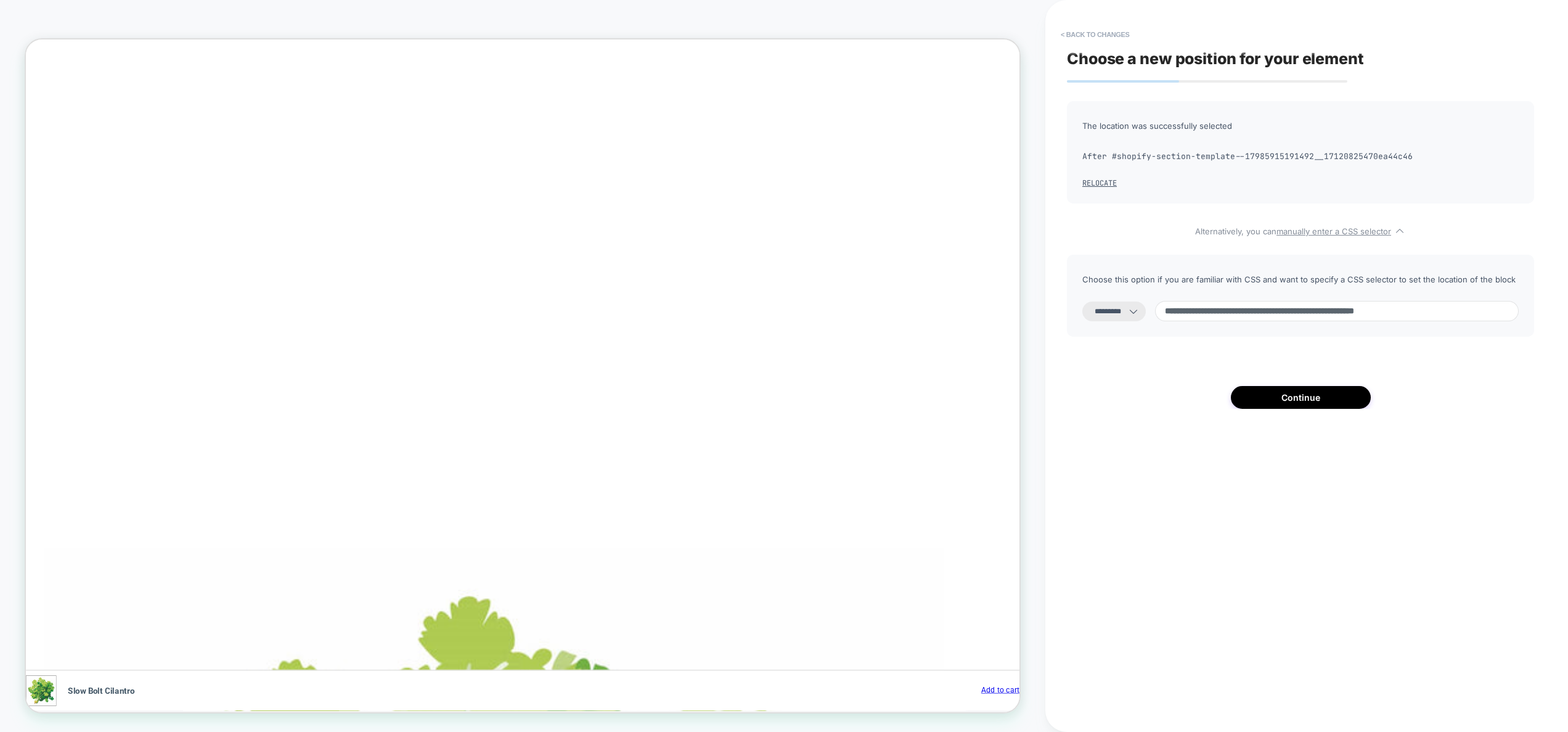
type input "**********"
click at [0, 0] on select "**********" at bounding box center [0, 0] width 0 height 0
select select "**********"
click at [1307, 400] on button "Continue" at bounding box center [1300, 397] width 140 height 23
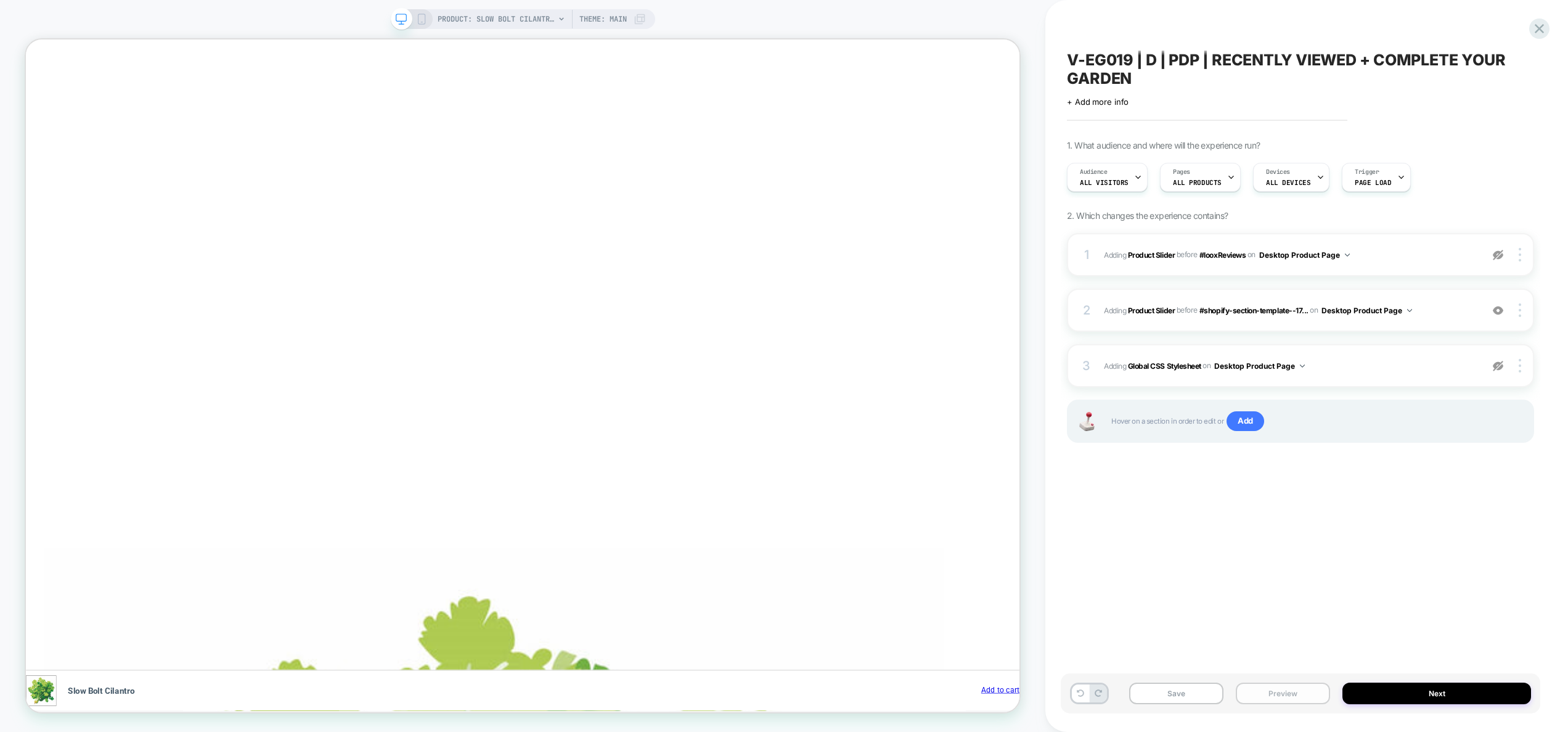
click at [1287, 697] on button "Preview" at bounding box center [1283, 693] width 94 height 22
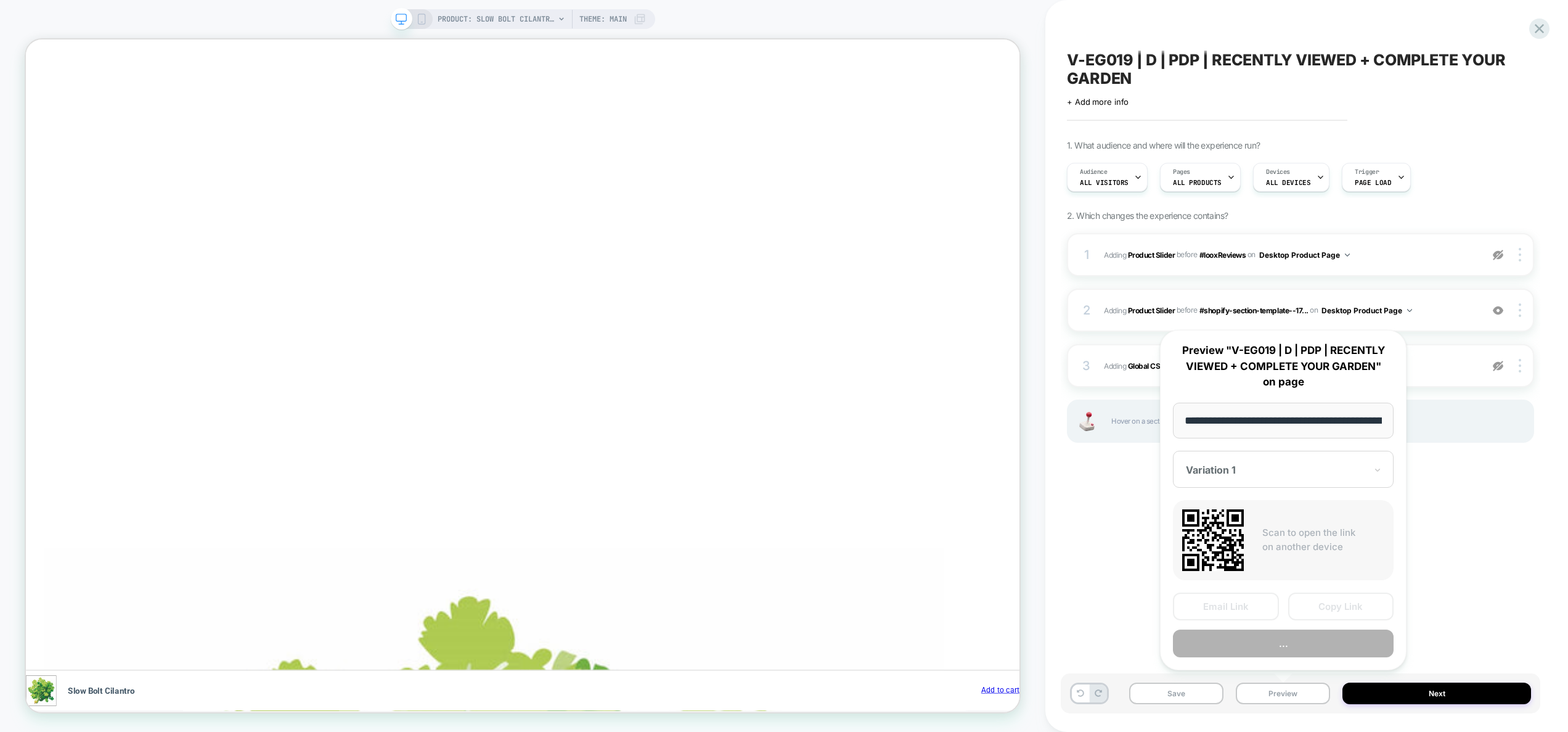
scroll to position [0, 211]
click at [0, 0] on button "Preview" at bounding box center [0, 0] width 0 height 0
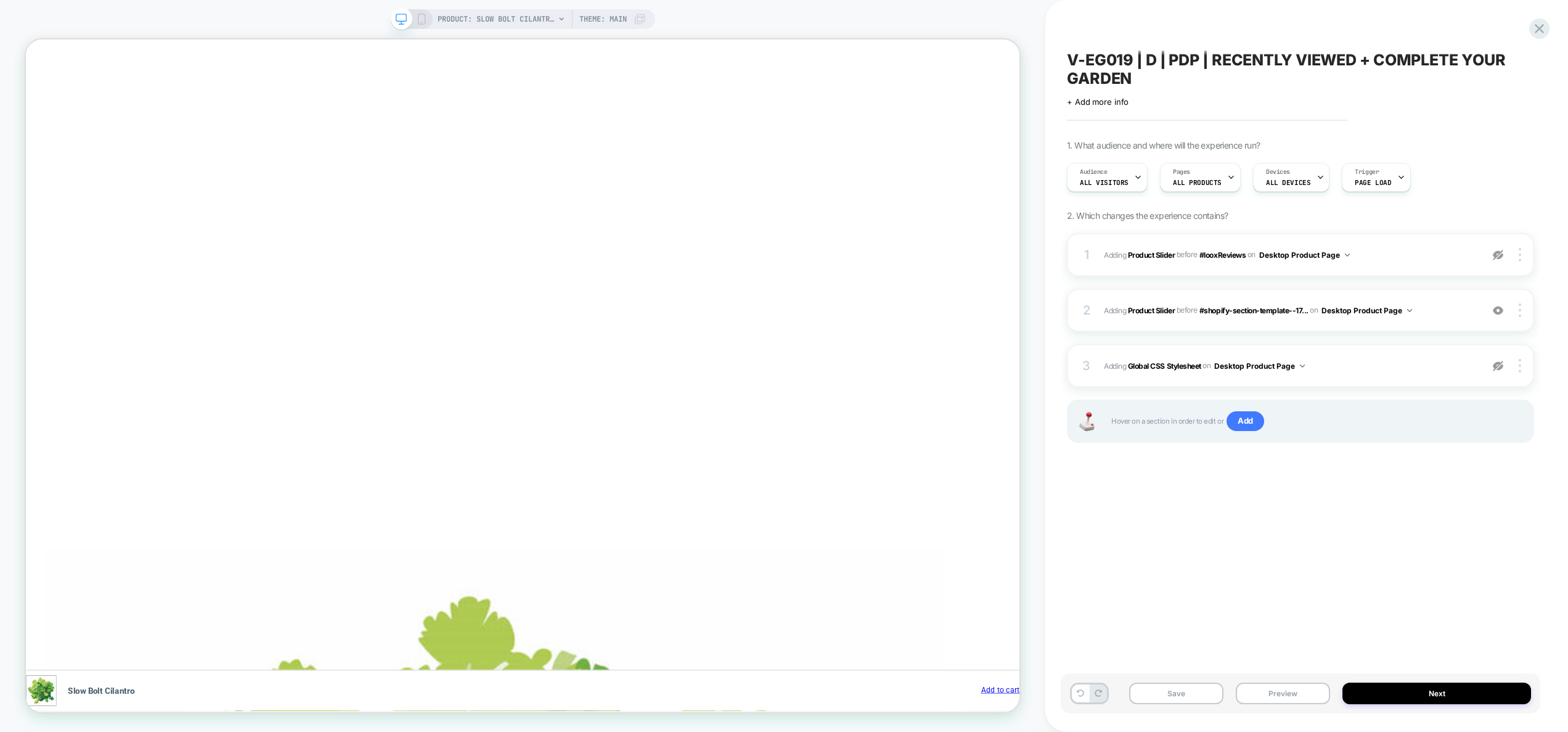
scroll to position [0, 2153]
click at [1458, 312] on span "#_loomi_addon_1717675669442_dup1723841195_dup1744151781_dup1755760179 Adding Pr…" at bounding box center [1290, 311] width 372 height 16
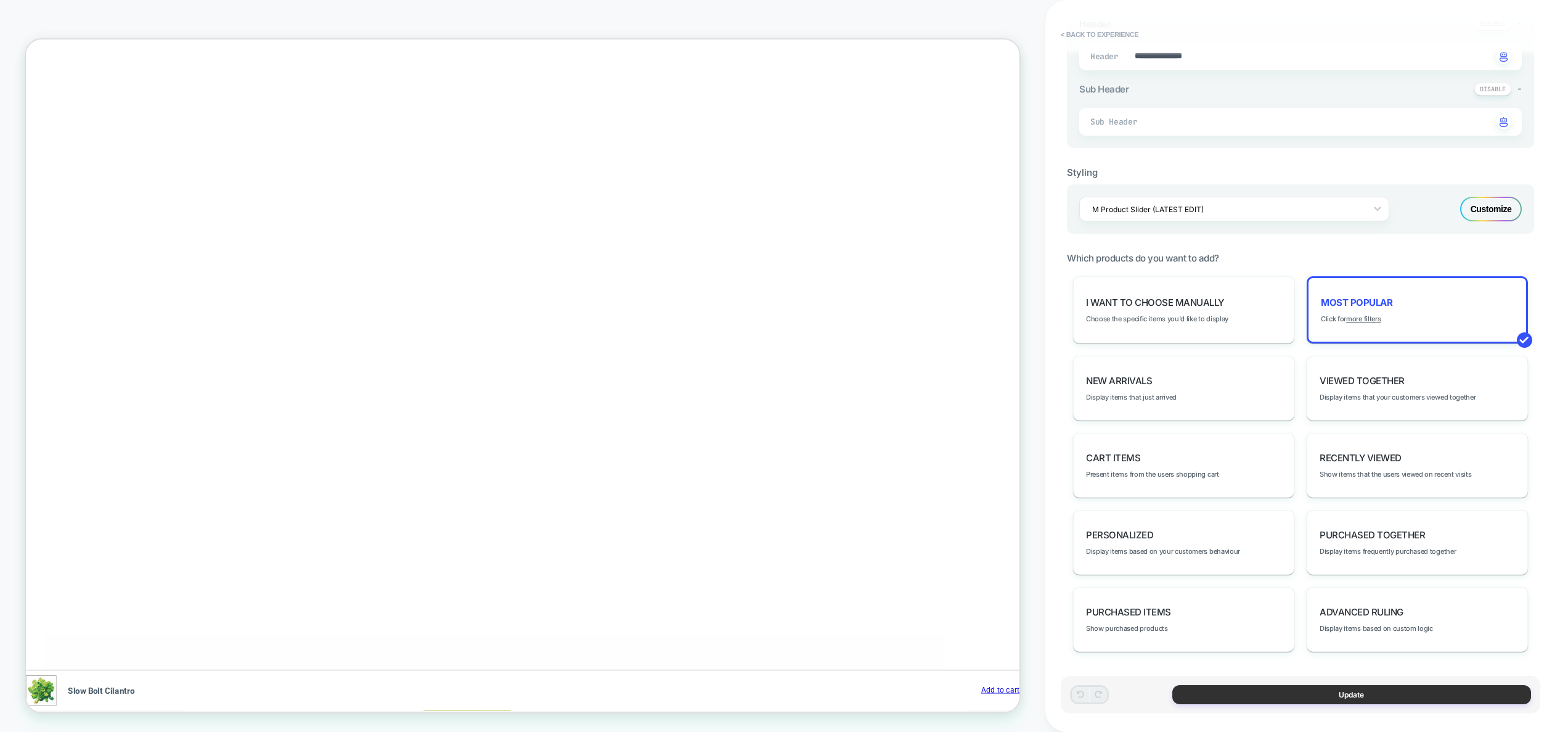
click at [0, 0] on button "Update" at bounding box center [0, 0] width 0 height 0
type textarea "*"
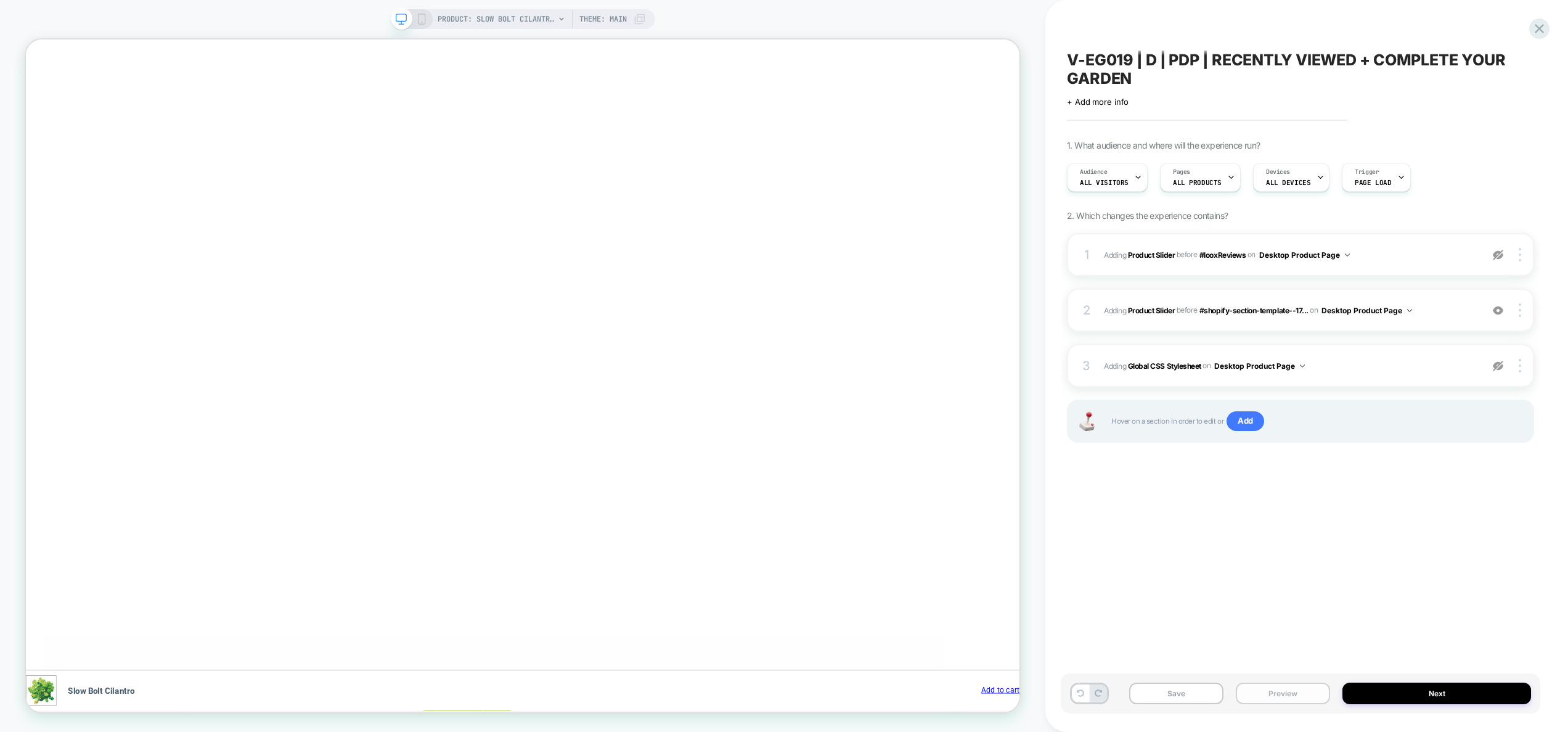
click at [0, 0] on button "Preview" at bounding box center [0, 0] width 0 height 0
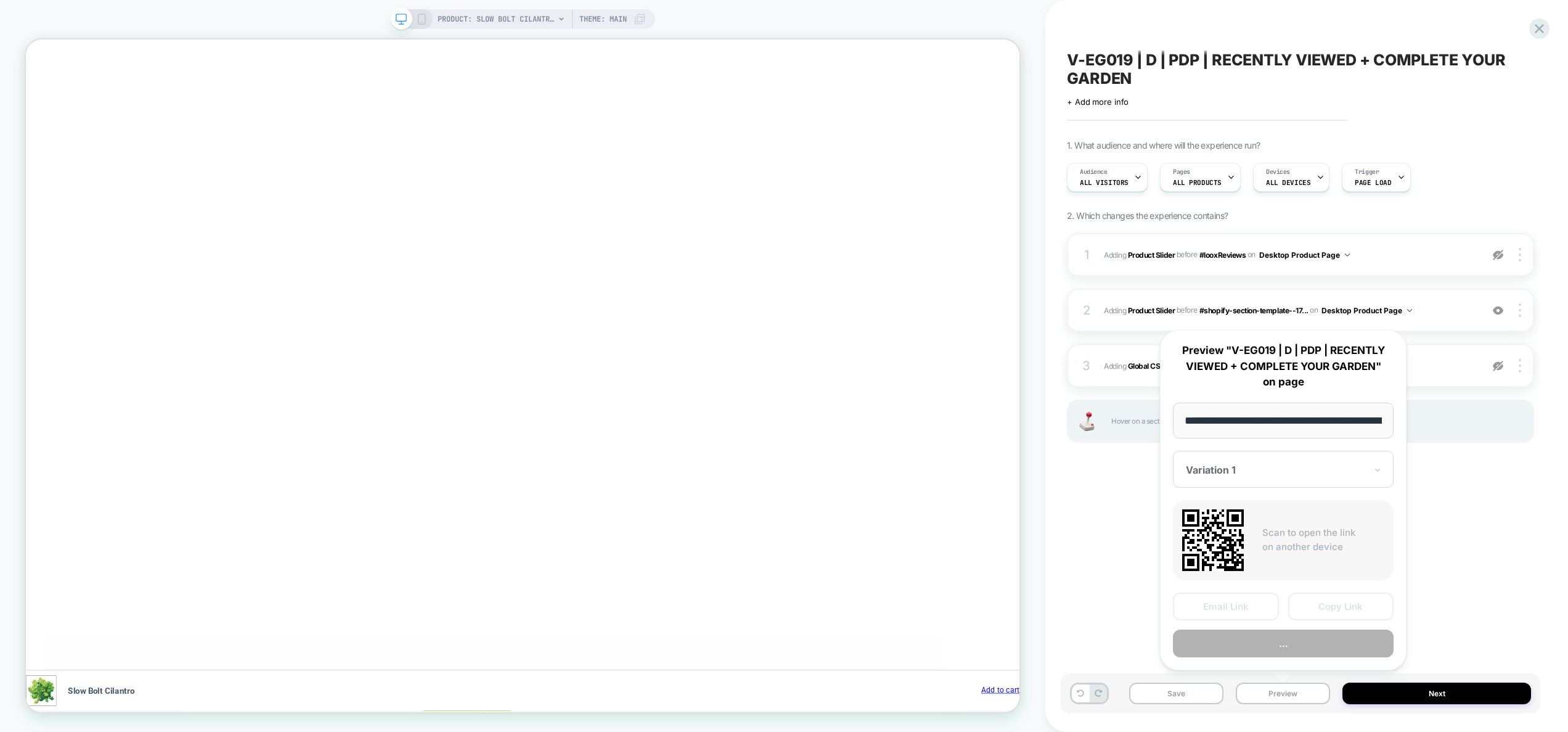
scroll to position [0, 211]
click at [1299, 642] on button "Preview" at bounding box center [1283, 644] width 221 height 28
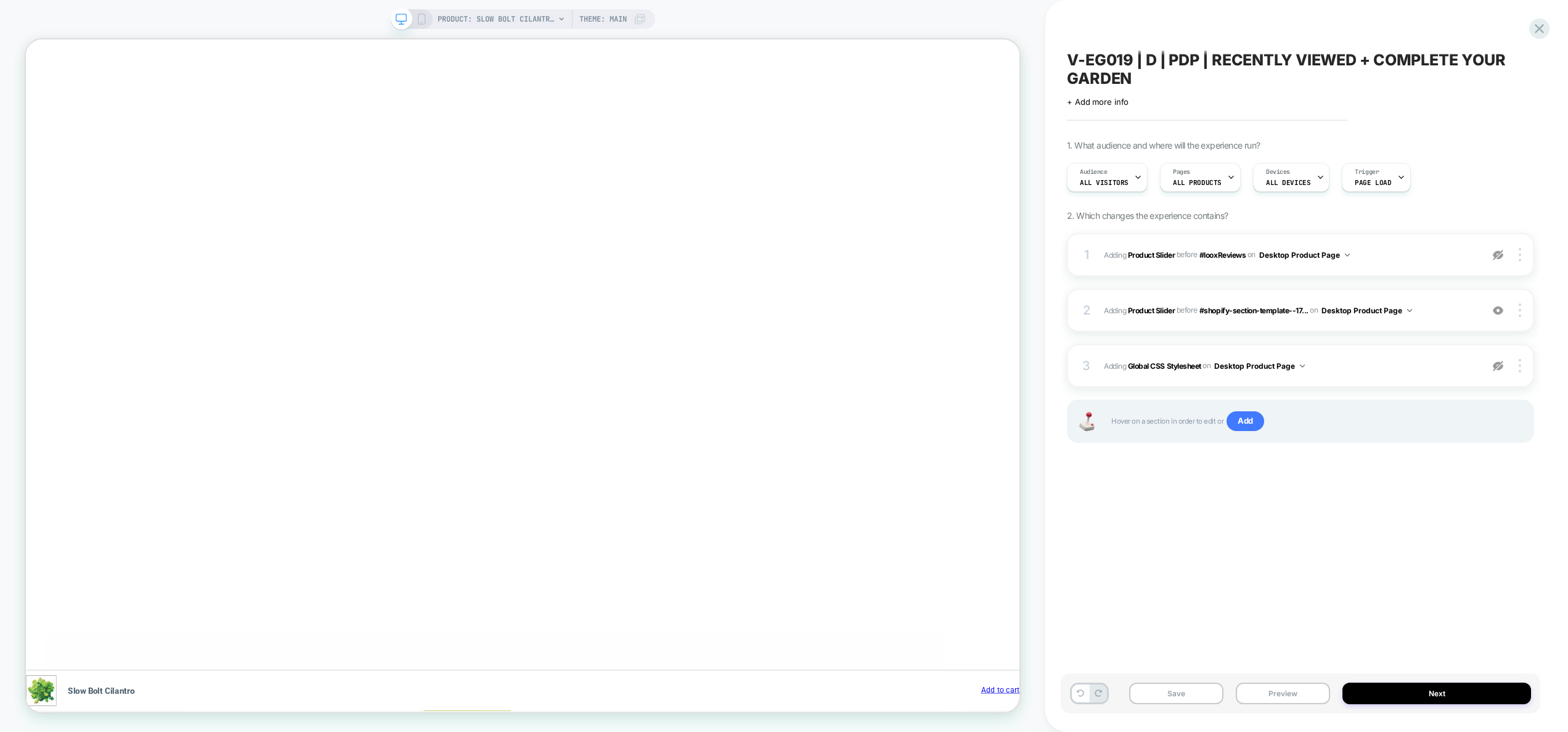
scroll to position [0, 1077]
click at [0, 0] on div at bounding box center [0, 0] width 0 height 0
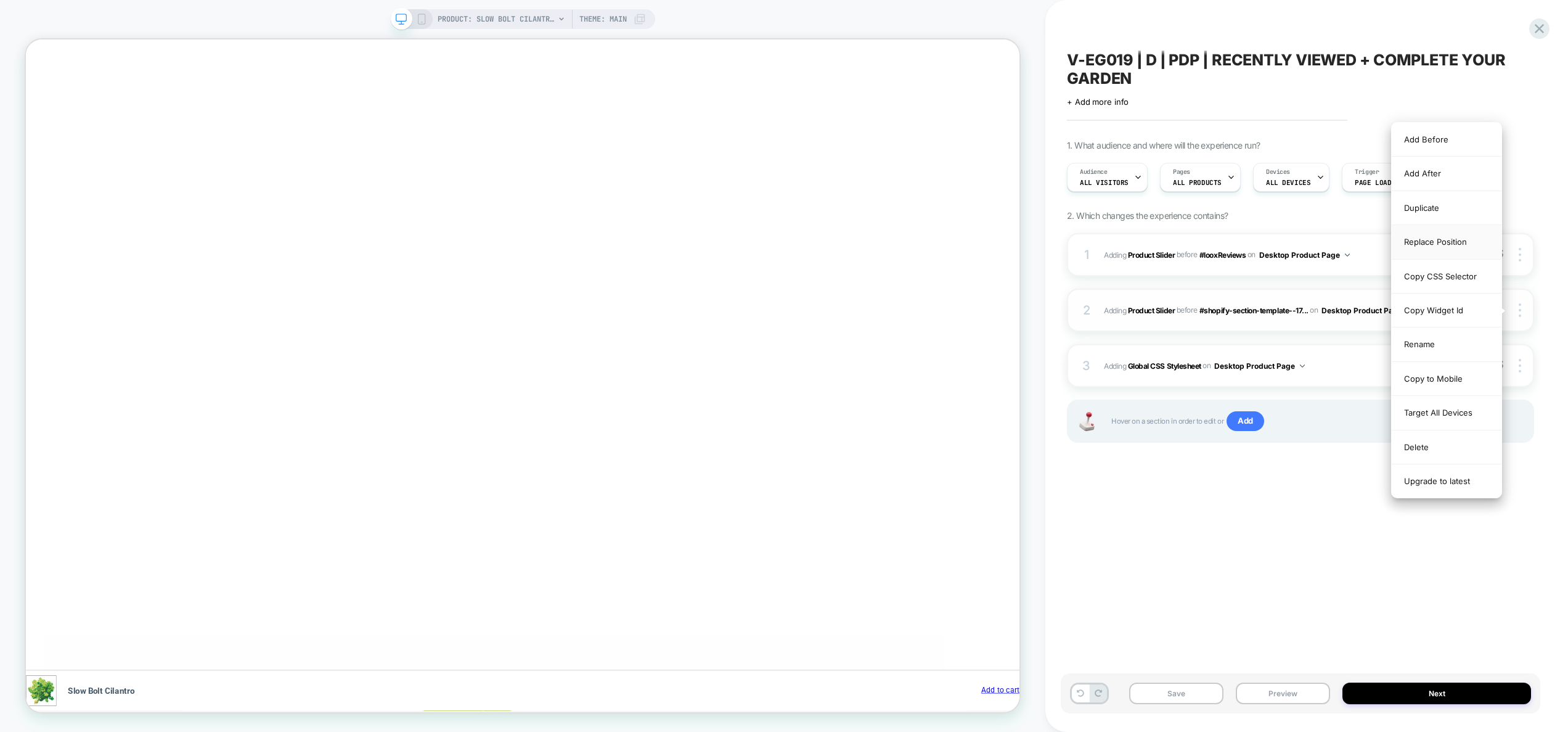
click at [1444, 240] on div "Replace Position" at bounding box center [1447, 242] width 110 height 34
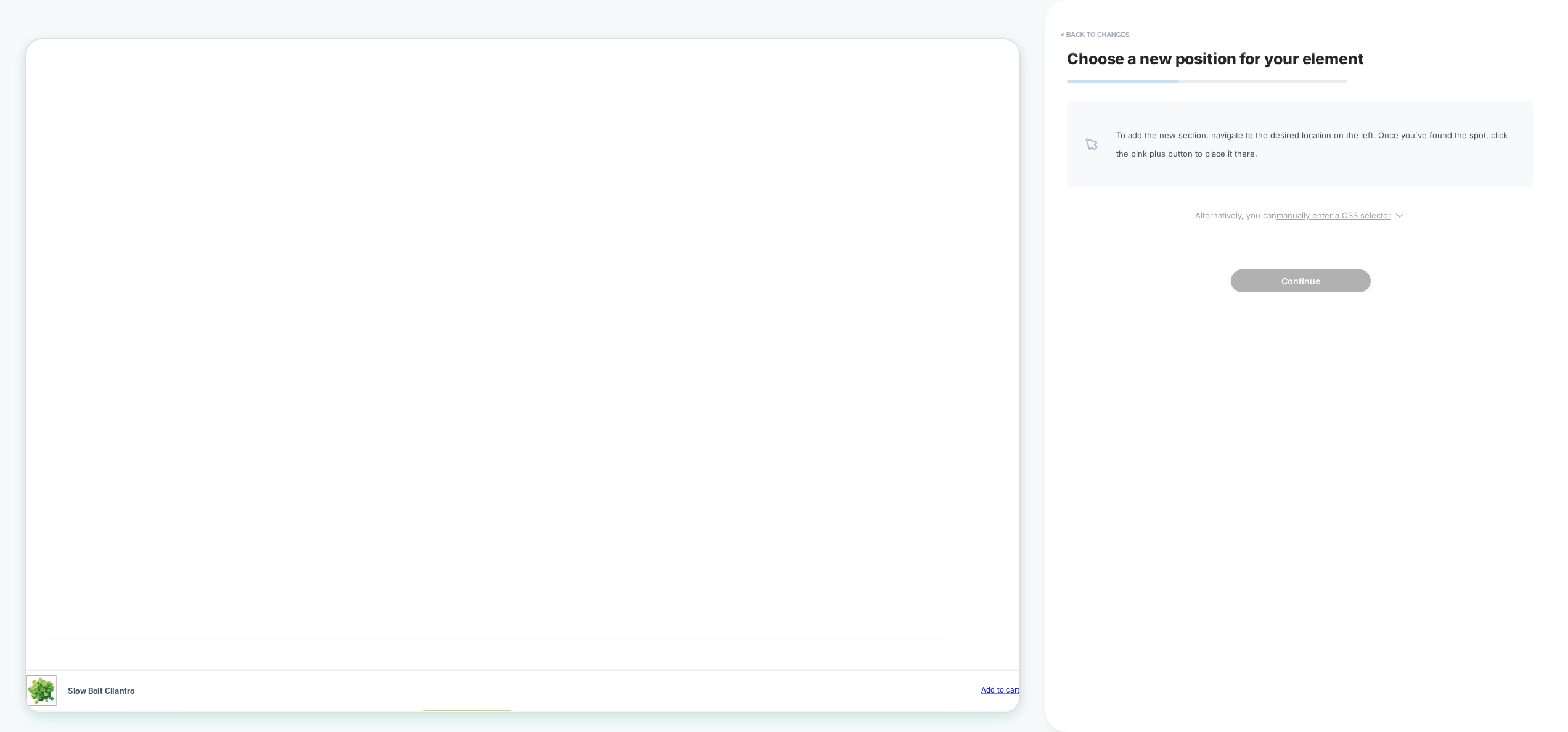
click at [0, 0] on u "manually enter a CSS selector" at bounding box center [0, 0] width 0 height 0
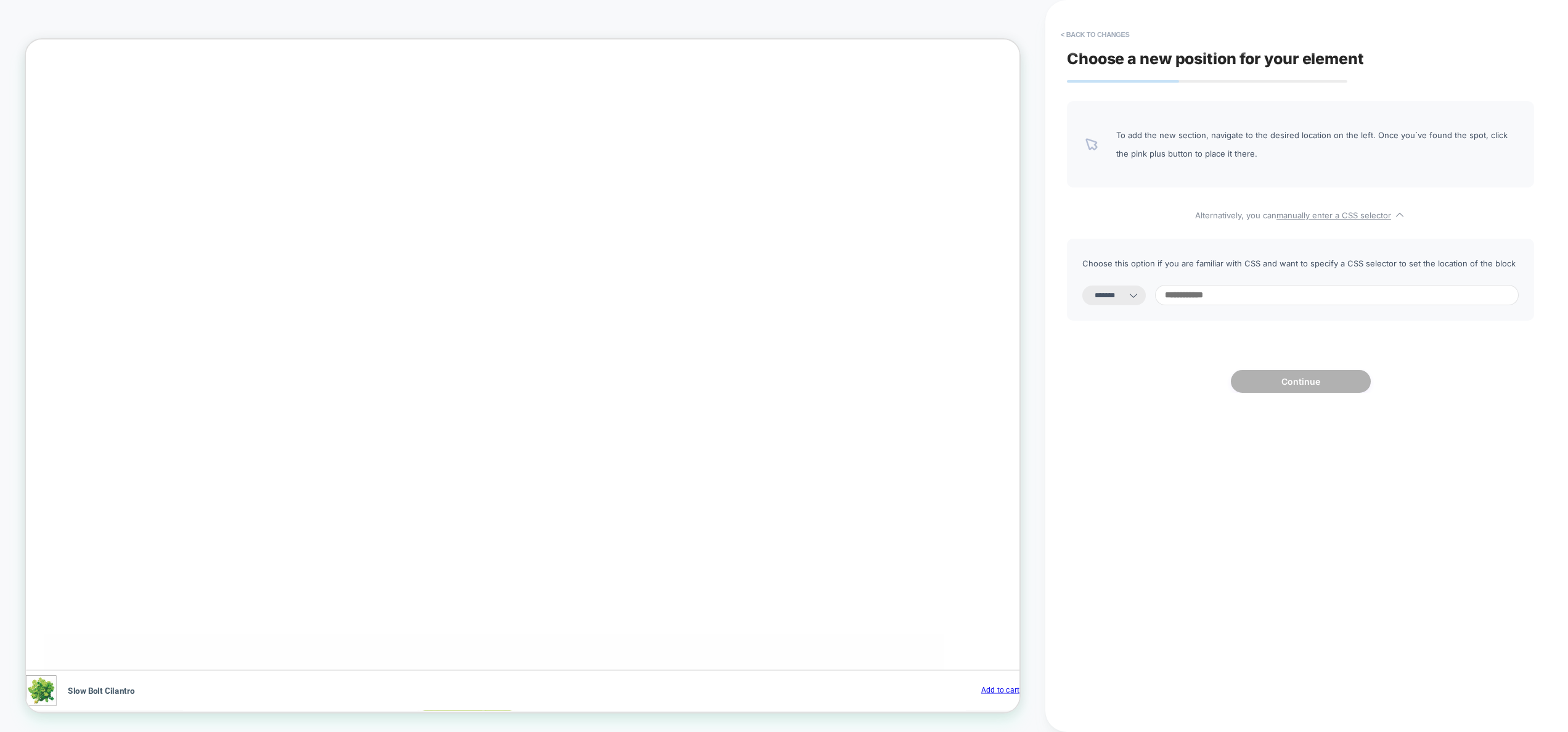
click at [1102, 295] on select "**********" at bounding box center [1114, 295] width 63 height 19
select select "*********"
click at [0, 0] on input at bounding box center [0, 0] width 0 height 0
paste input "**********"
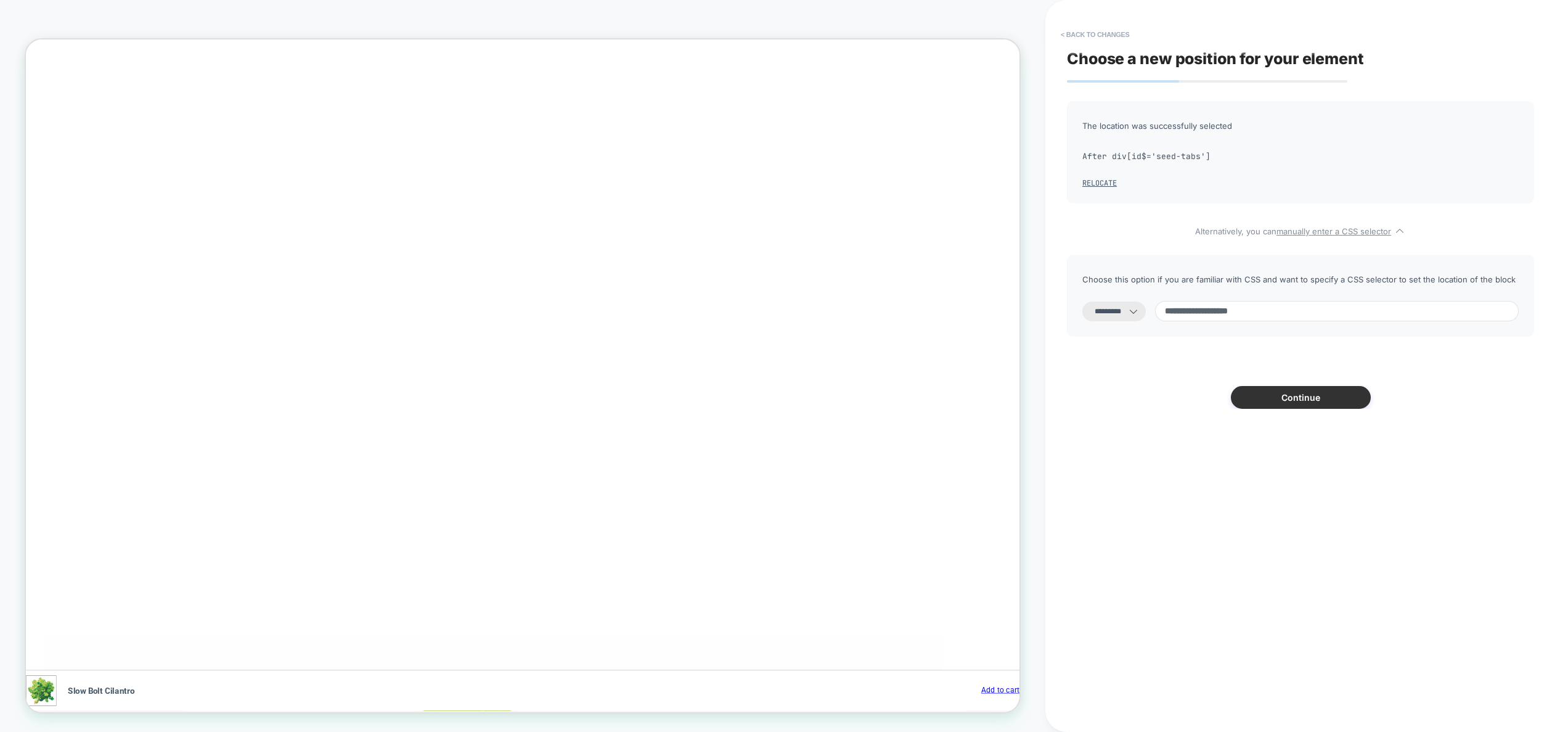
type input "**********"
click at [0, 0] on button "Continue" at bounding box center [0, 0] width 0 height 0
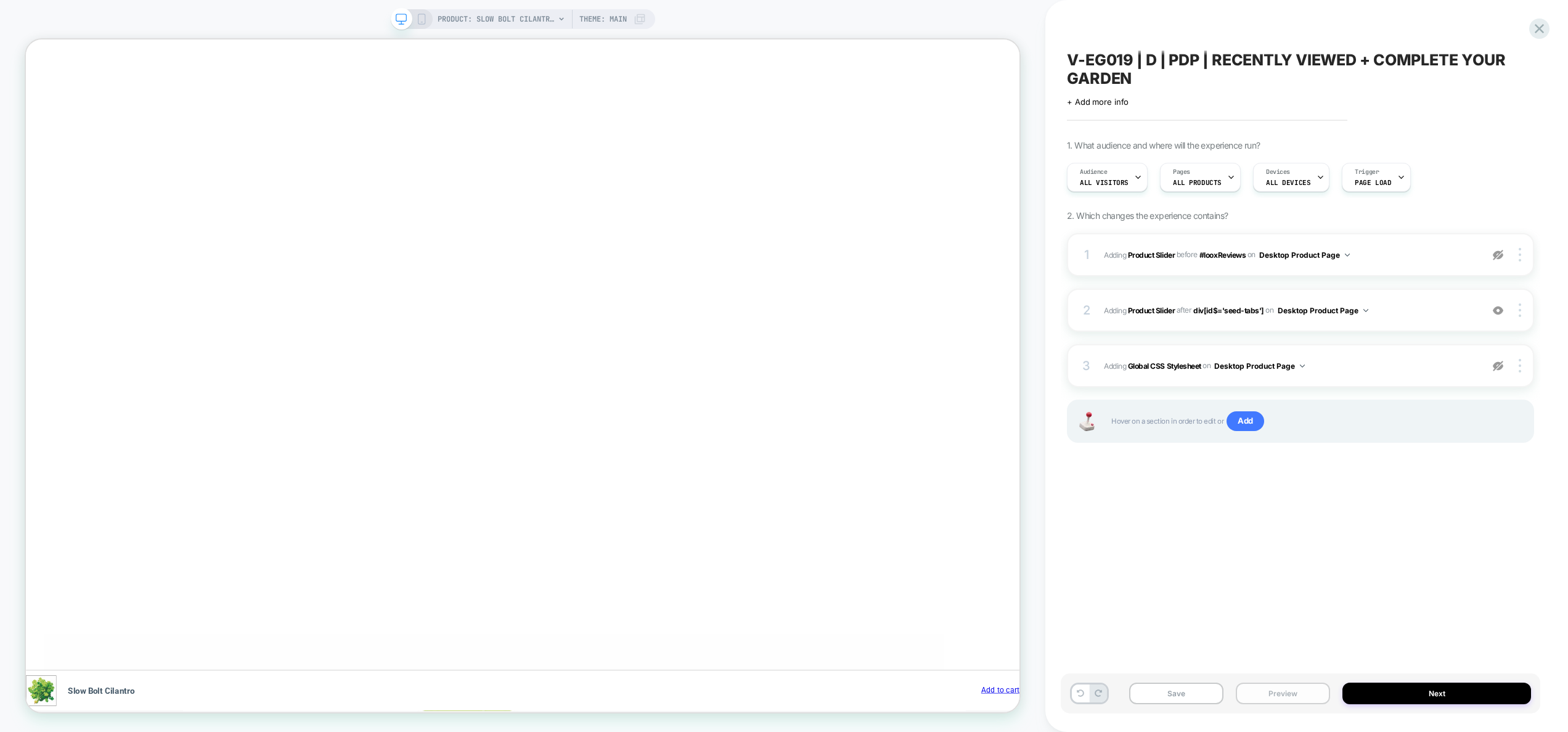
click at [0, 0] on button "Preview" at bounding box center [0, 0] width 0 height 0
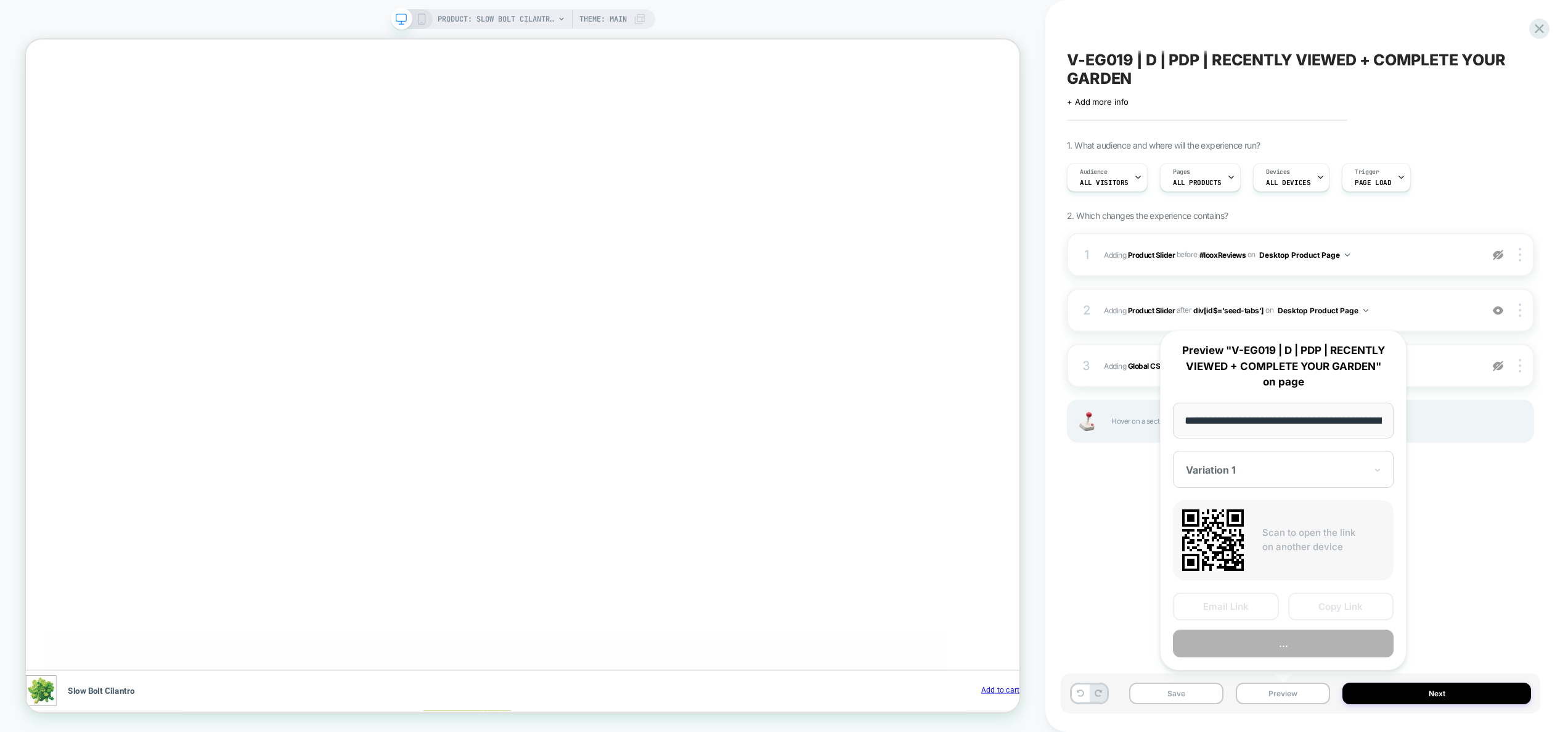
scroll to position [0, 211]
click at [1303, 647] on button "Preview" at bounding box center [1283, 644] width 221 height 28
